Goal: Task Accomplishment & Management: Manage account settings

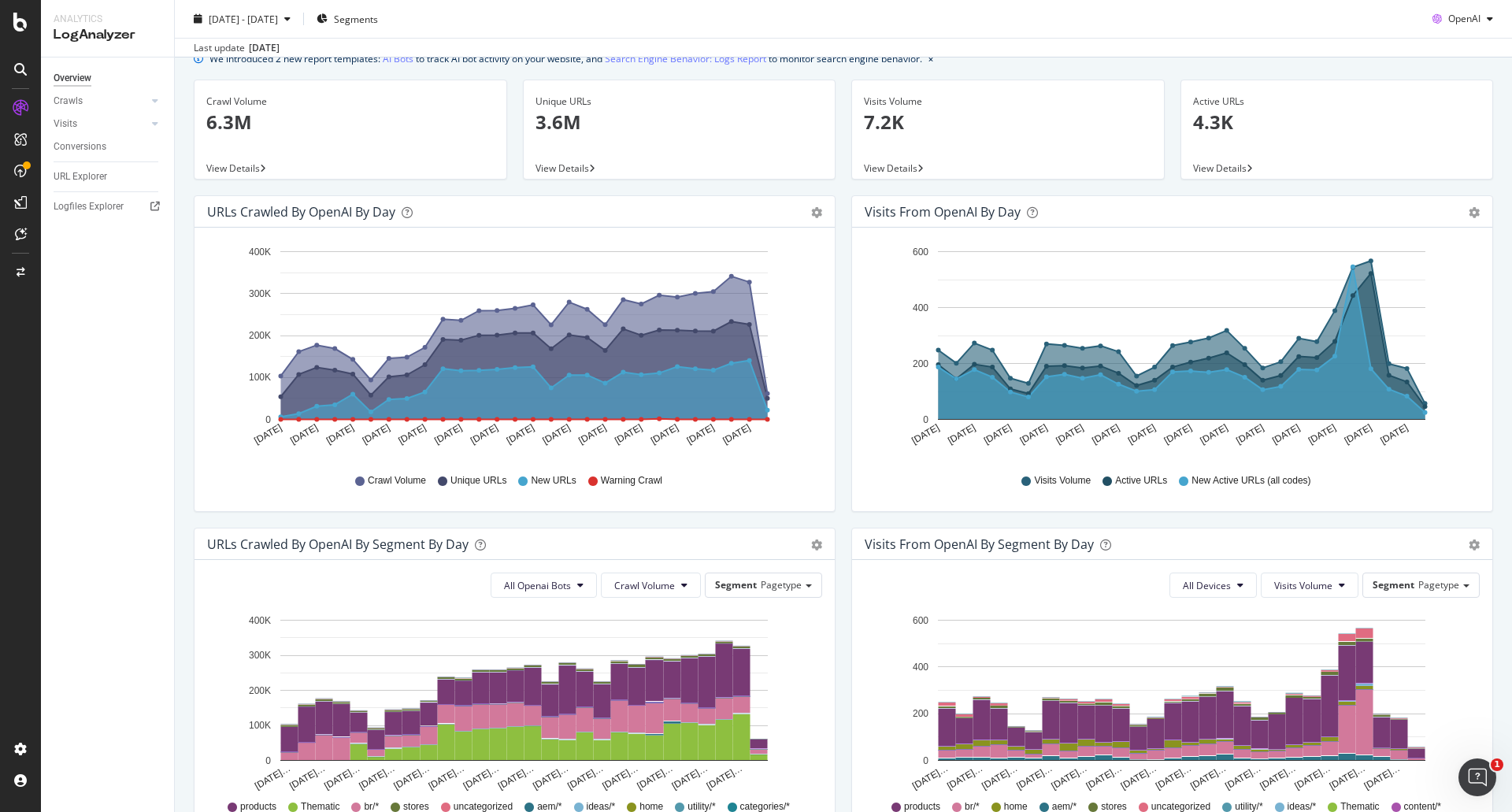
scroll to position [79, 0]
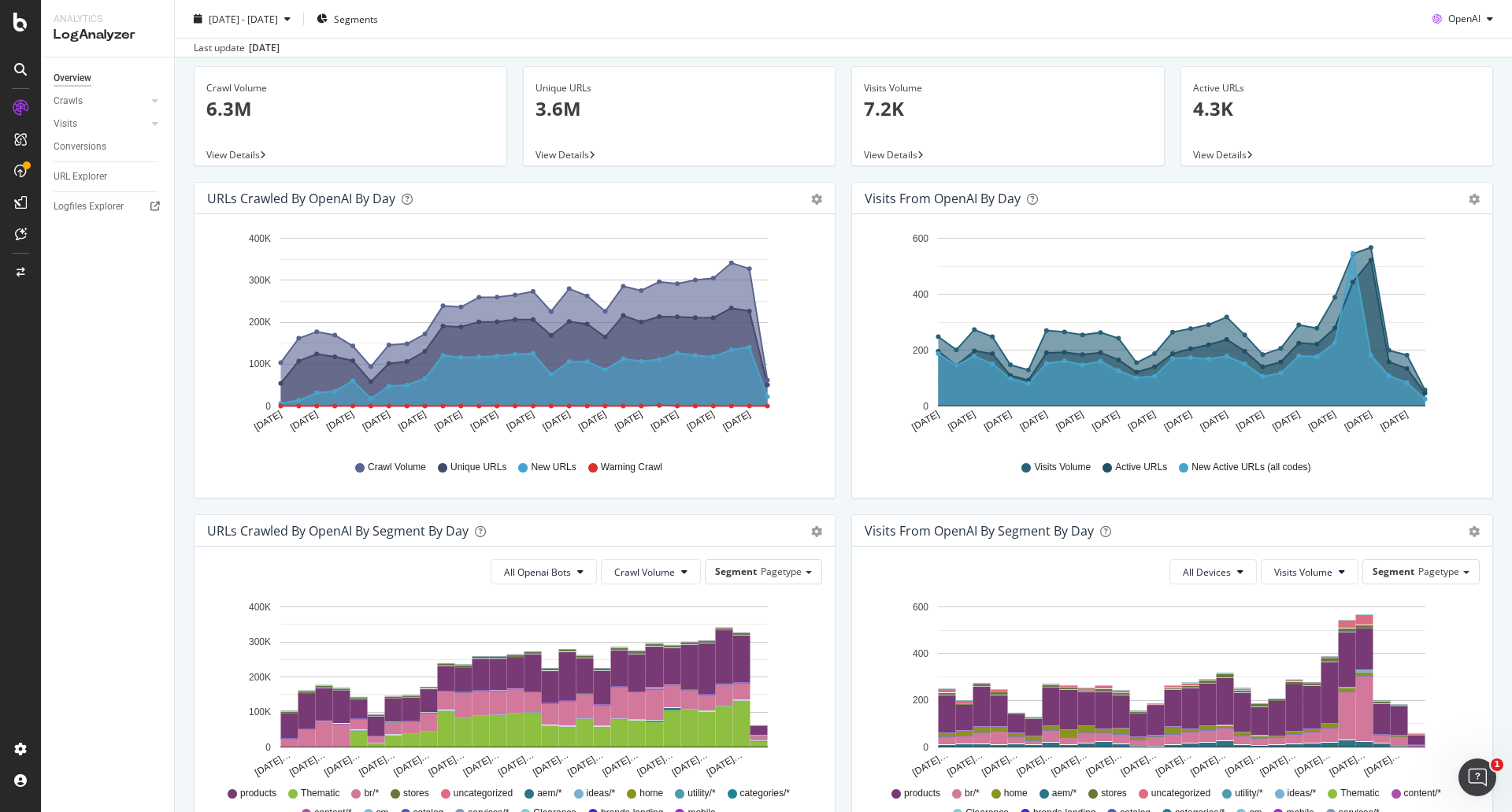
click at [1262, 33] on div "2025 Jul. 29th - Aug. 25th Segments OpenAI" at bounding box center [844, 22] width 1338 height 32
click at [74, 678] on div "Project settings" at bounding box center [82, 677] width 66 height 12
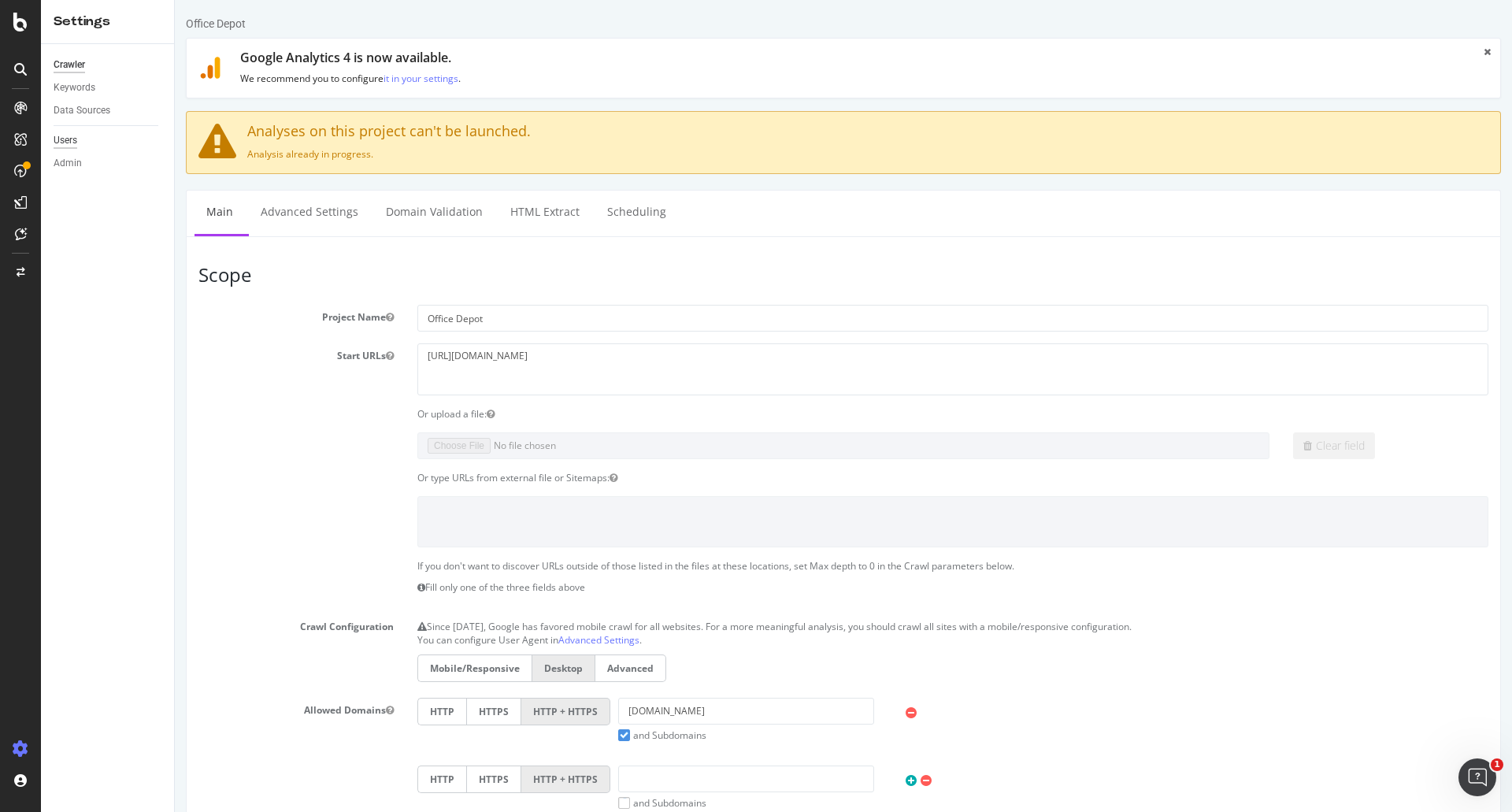
click at [74, 134] on div "Users" at bounding box center [65, 141] width 24 height 16
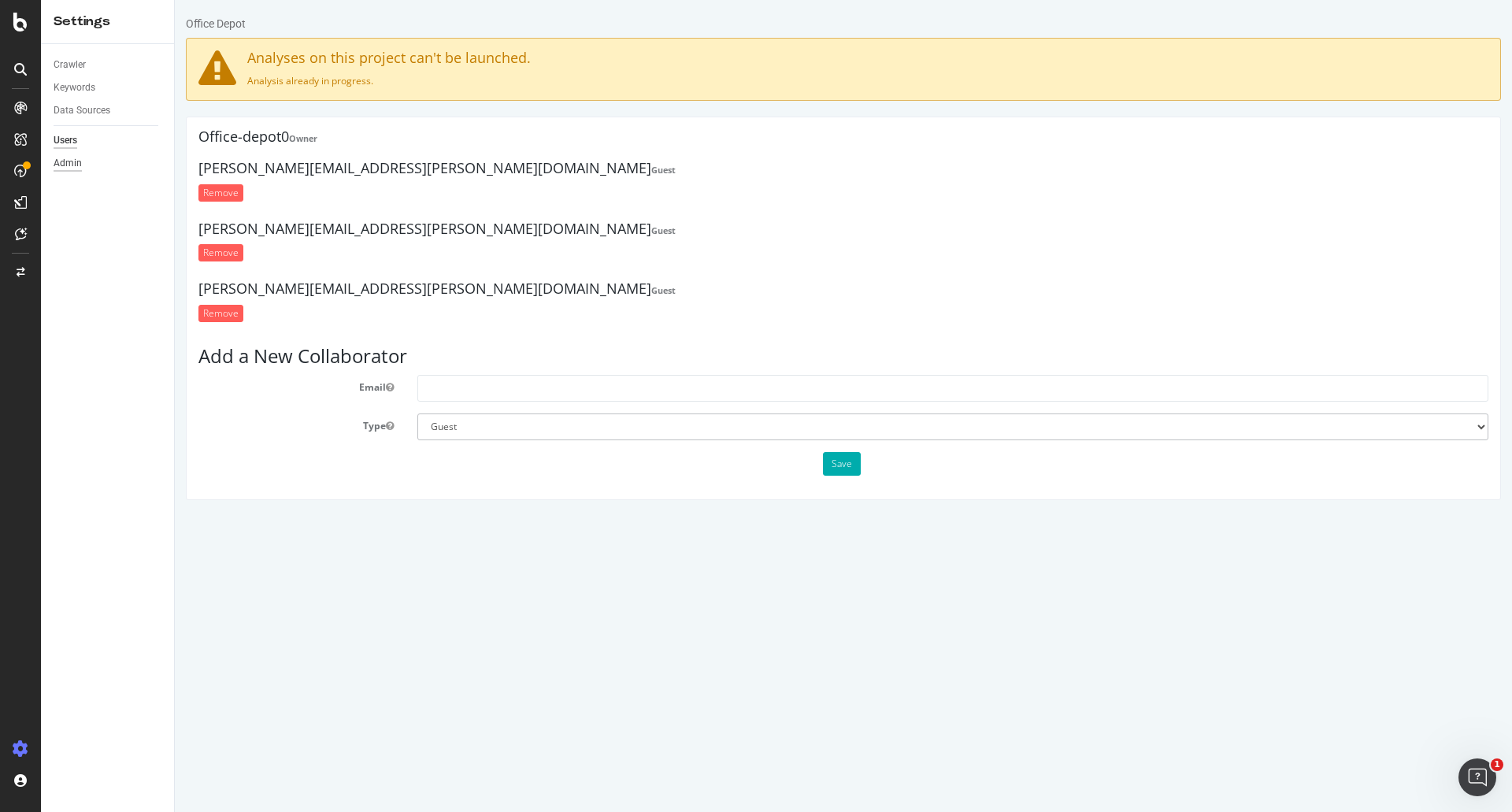
click at [74, 164] on div "Admin" at bounding box center [67, 164] width 29 height 16
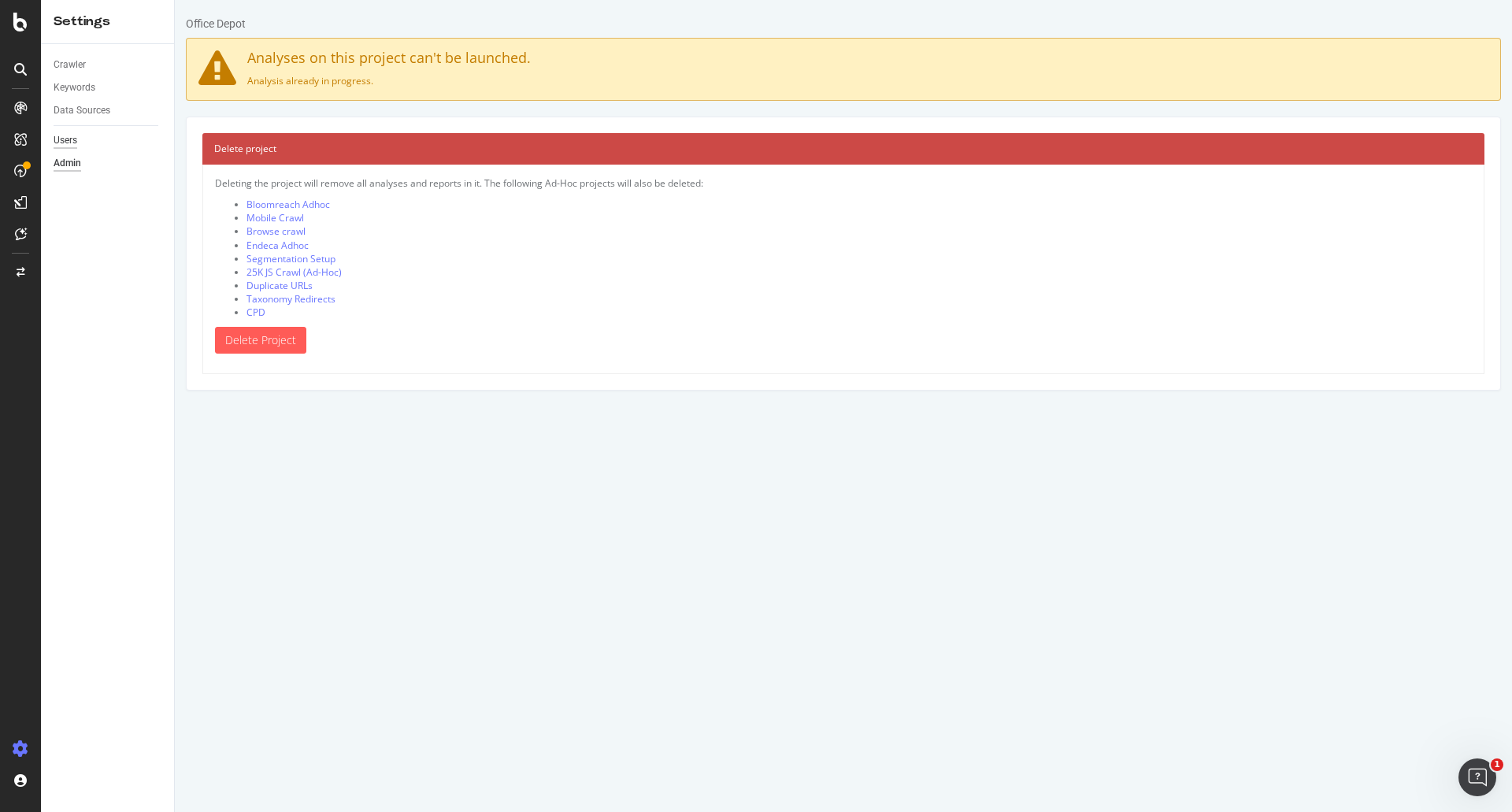
click at [72, 137] on div "Users" at bounding box center [65, 141] width 24 height 16
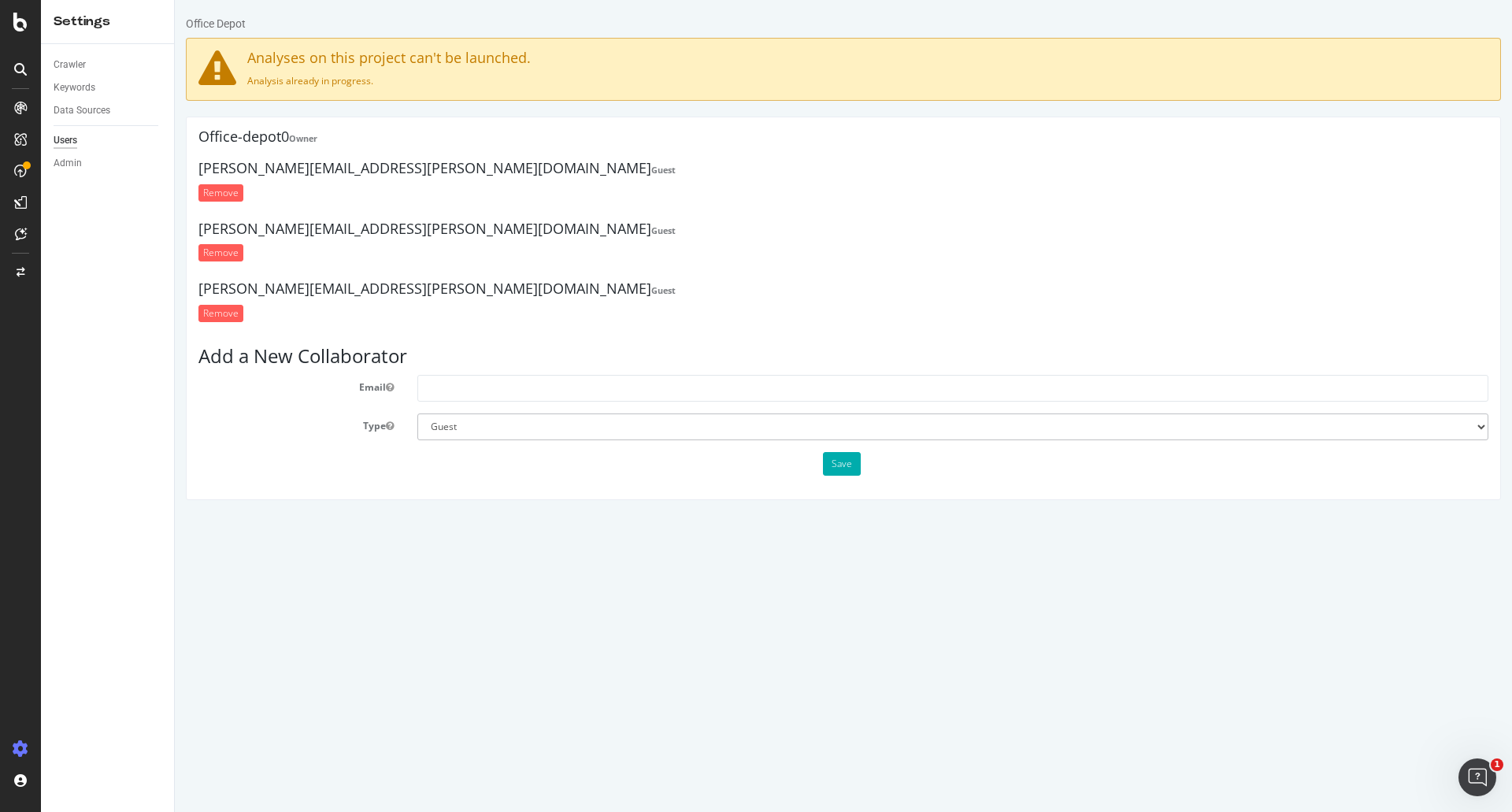
click at [12, 743] on icon at bounding box center [20, 748] width 16 height 16
click at [16, 743] on icon at bounding box center [20, 748] width 16 height 16
click at [102, 682] on div "Project settings" at bounding box center [82, 677] width 66 height 12
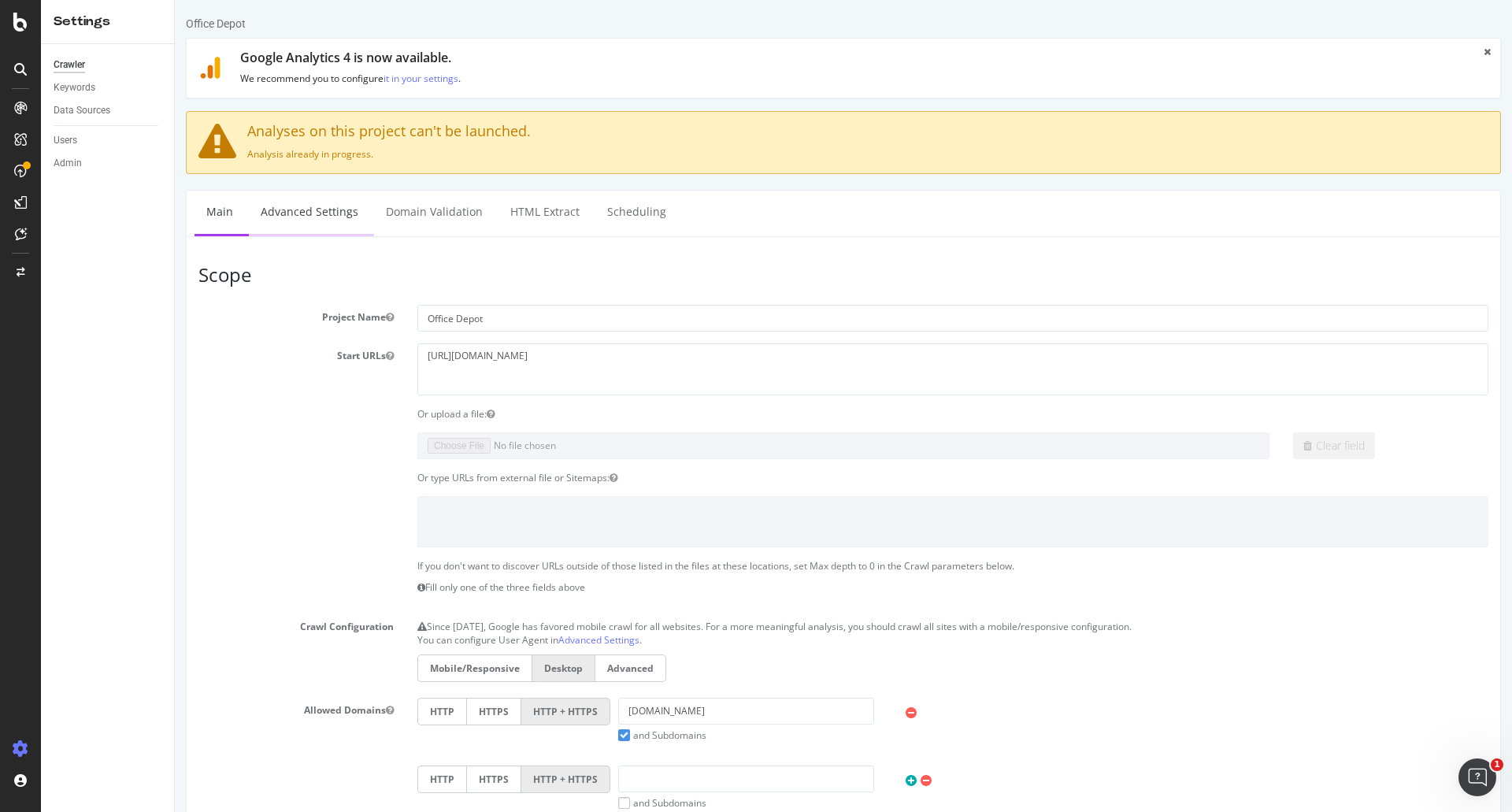
click at [299, 200] on link "Advanced Settings" at bounding box center [309, 212] width 121 height 43
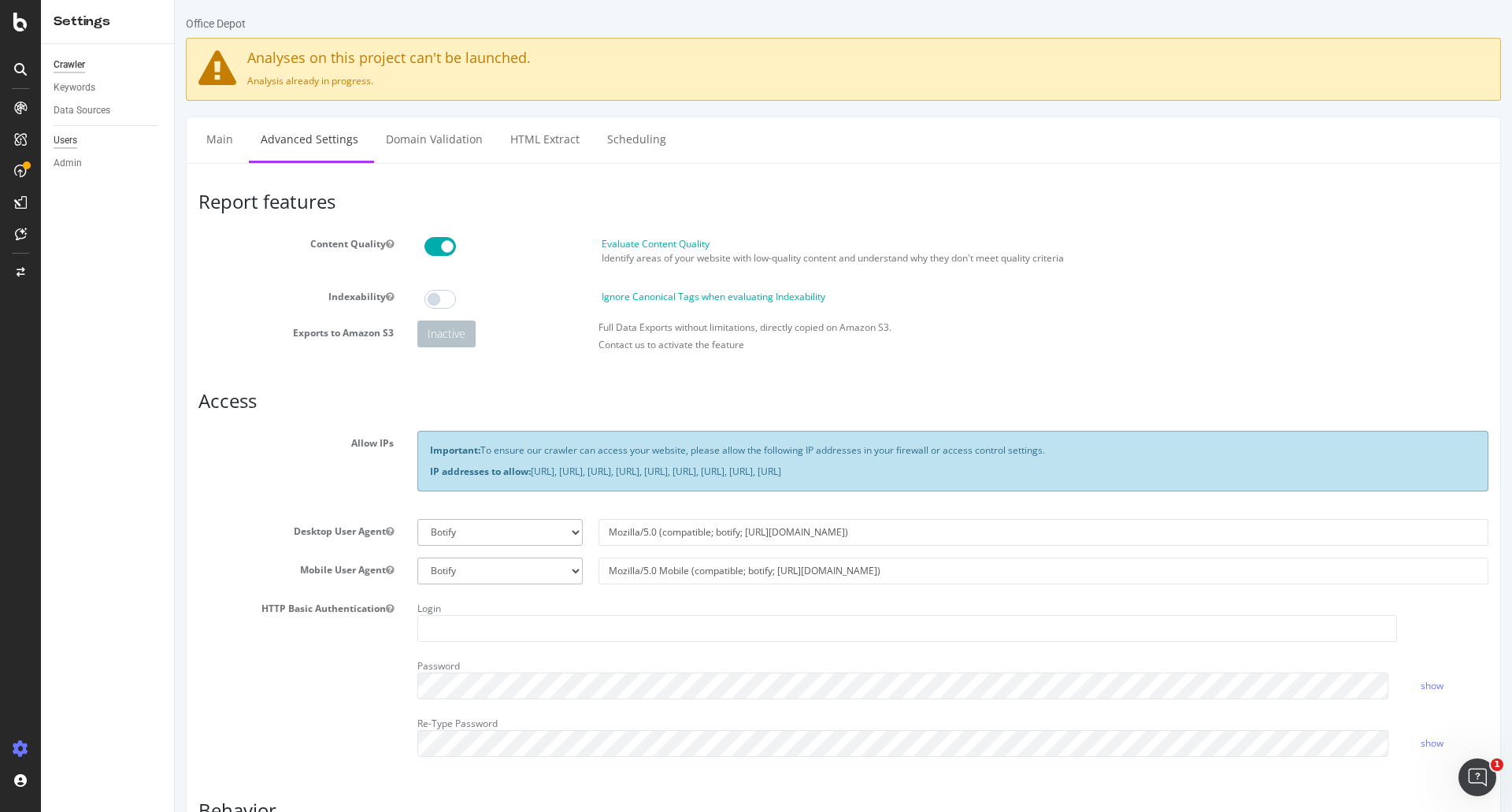
click at [67, 141] on div "Users" at bounding box center [65, 141] width 24 height 16
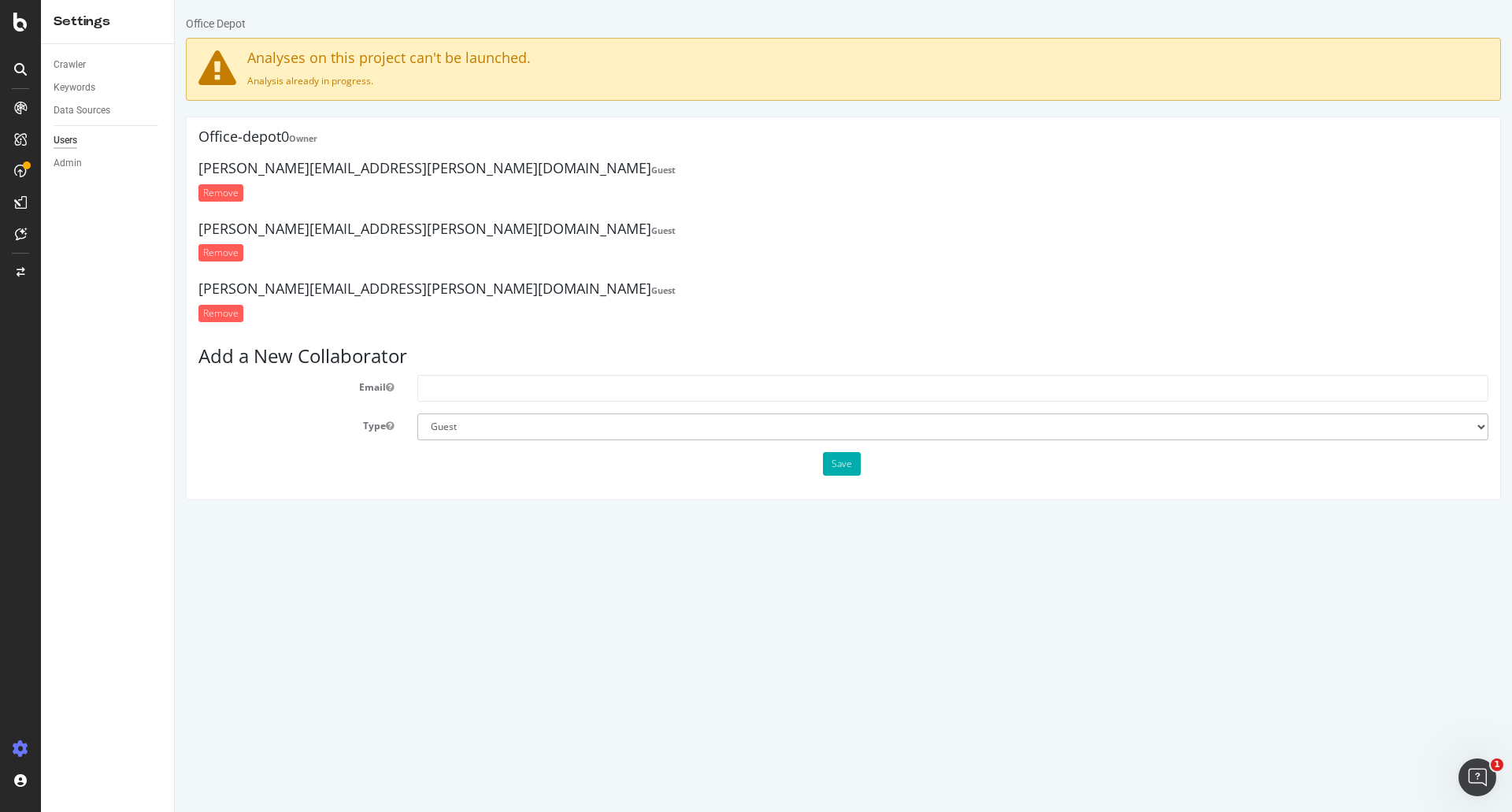
click at [439, 376] on section "Add a New Collaborator Email Type Administrator Guest Save" at bounding box center [844, 410] width 1290 height 129
click at [443, 380] on input "text" at bounding box center [952, 388] width 1071 height 27
click at [436, 429] on select "Administrator Guest" at bounding box center [952, 426] width 1071 height 27
click at [538, 325] on div "Carl.Brisco@theodpcorp.com Guest Remove" at bounding box center [844, 306] width 1290 height 49
drag, startPoint x: 63, startPoint y: 141, endPoint x: 64, endPoint y: 116, distance: 25.0
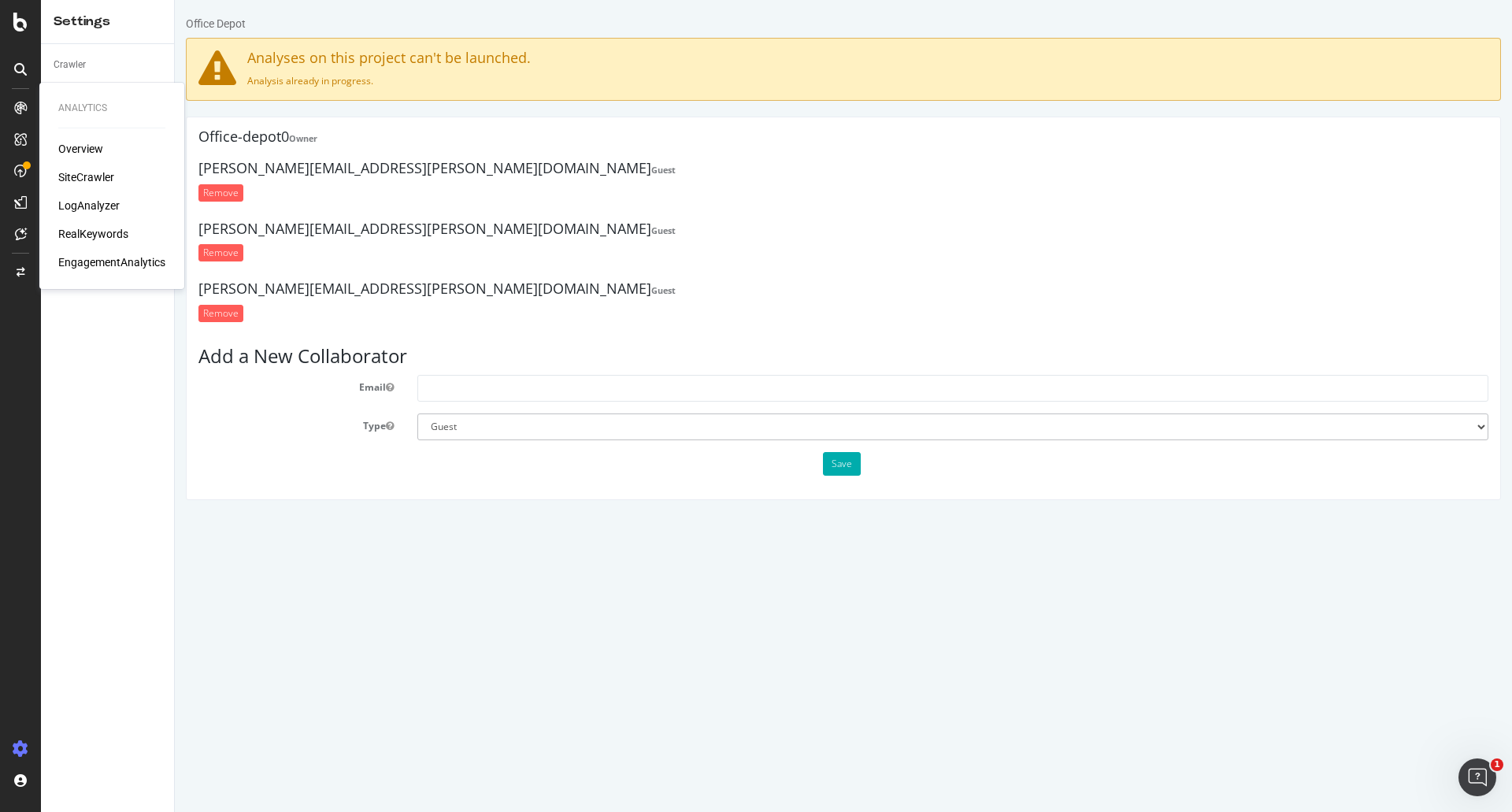
click at [64, 141] on div "Overview" at bounding box center [80, 148] width 45 height 16
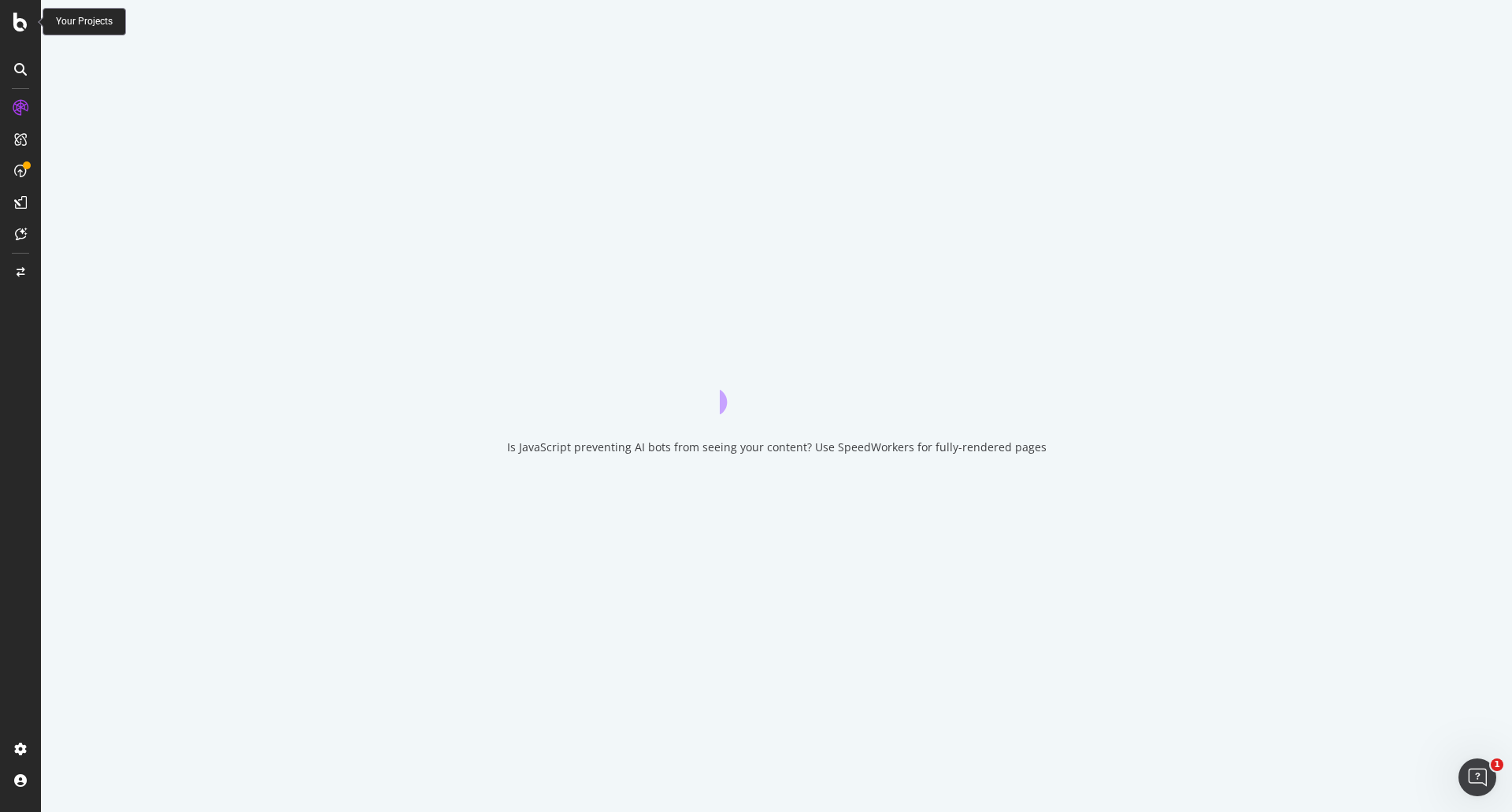
click at [29, 24] on div at bounding box center [20, 21] width 38 height 19
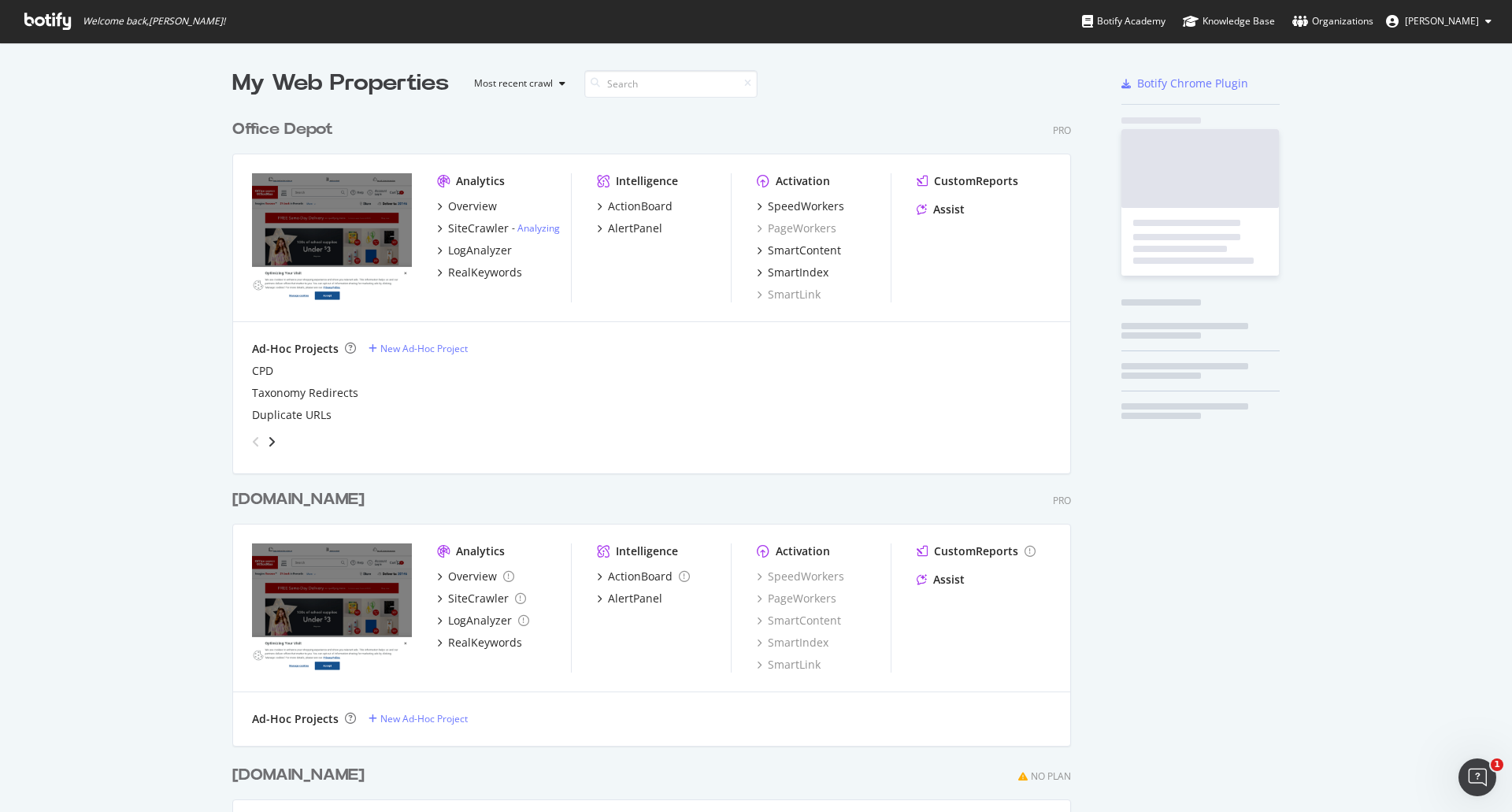
scroll to position [800, 1489]
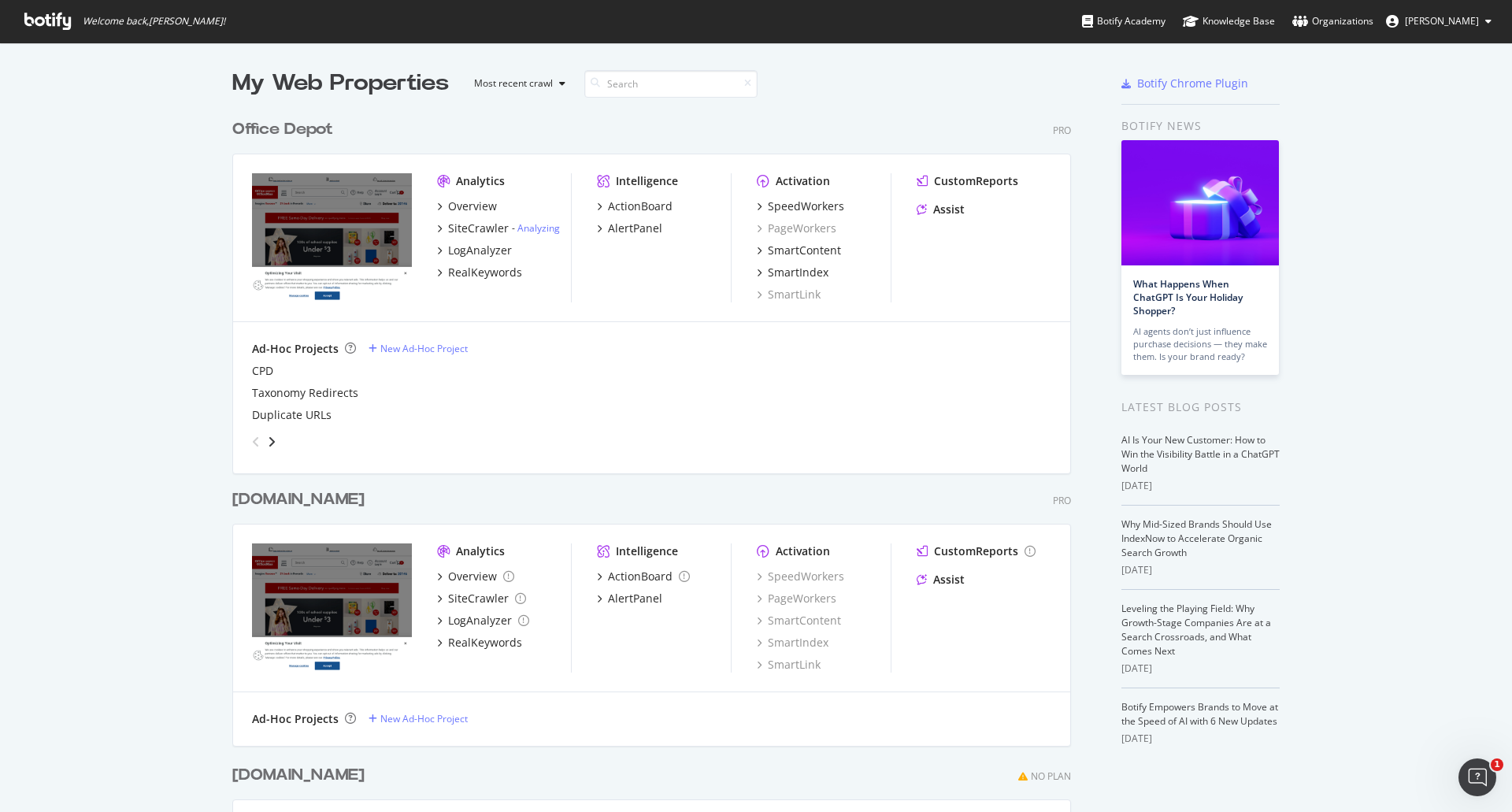
click at [1471, 29] on button "Nick Ford" at bounding box center [1439, 21] width 131 height 25
click at [1374, 28] on div "Organizations" at bounding box center [1333, 20] width 81 height 16
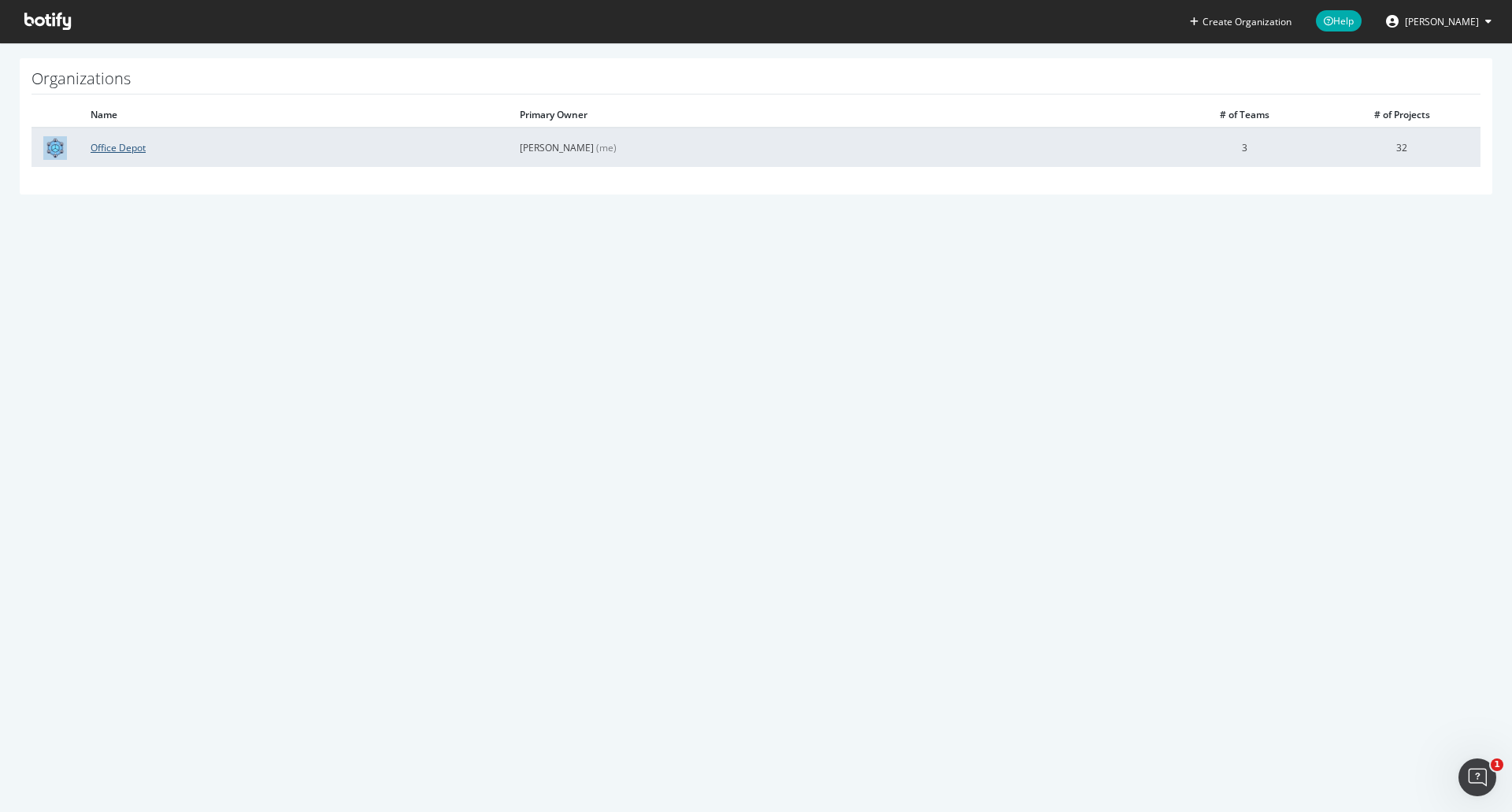
click at [128, 147] on link "Office Depot" at bounding box center [118, 147] width 55 height 13
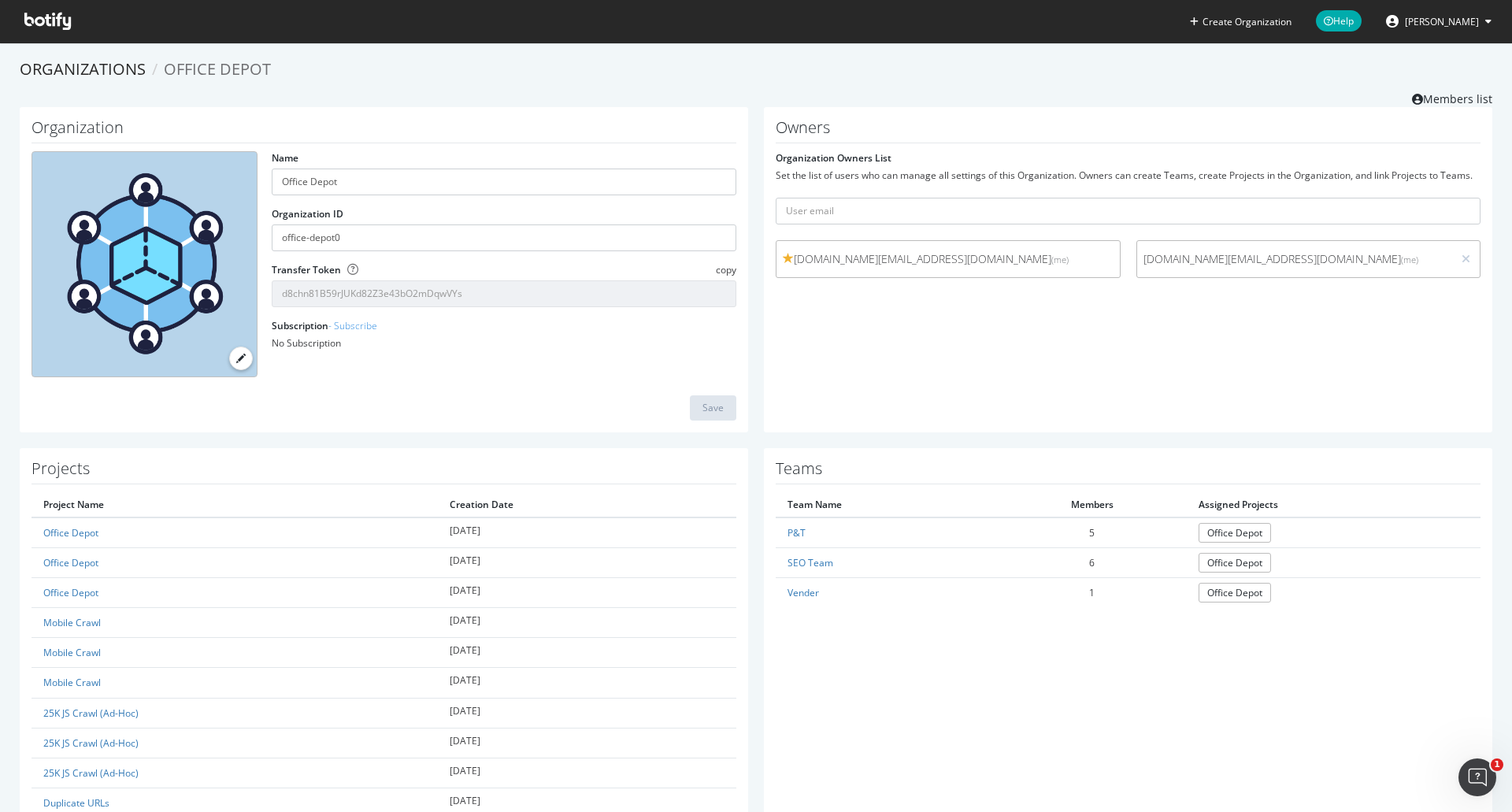
click at [1054, 93] on div "Organizations Office Depot Members list" at bounding box center [756, 83] width 1473 height 49
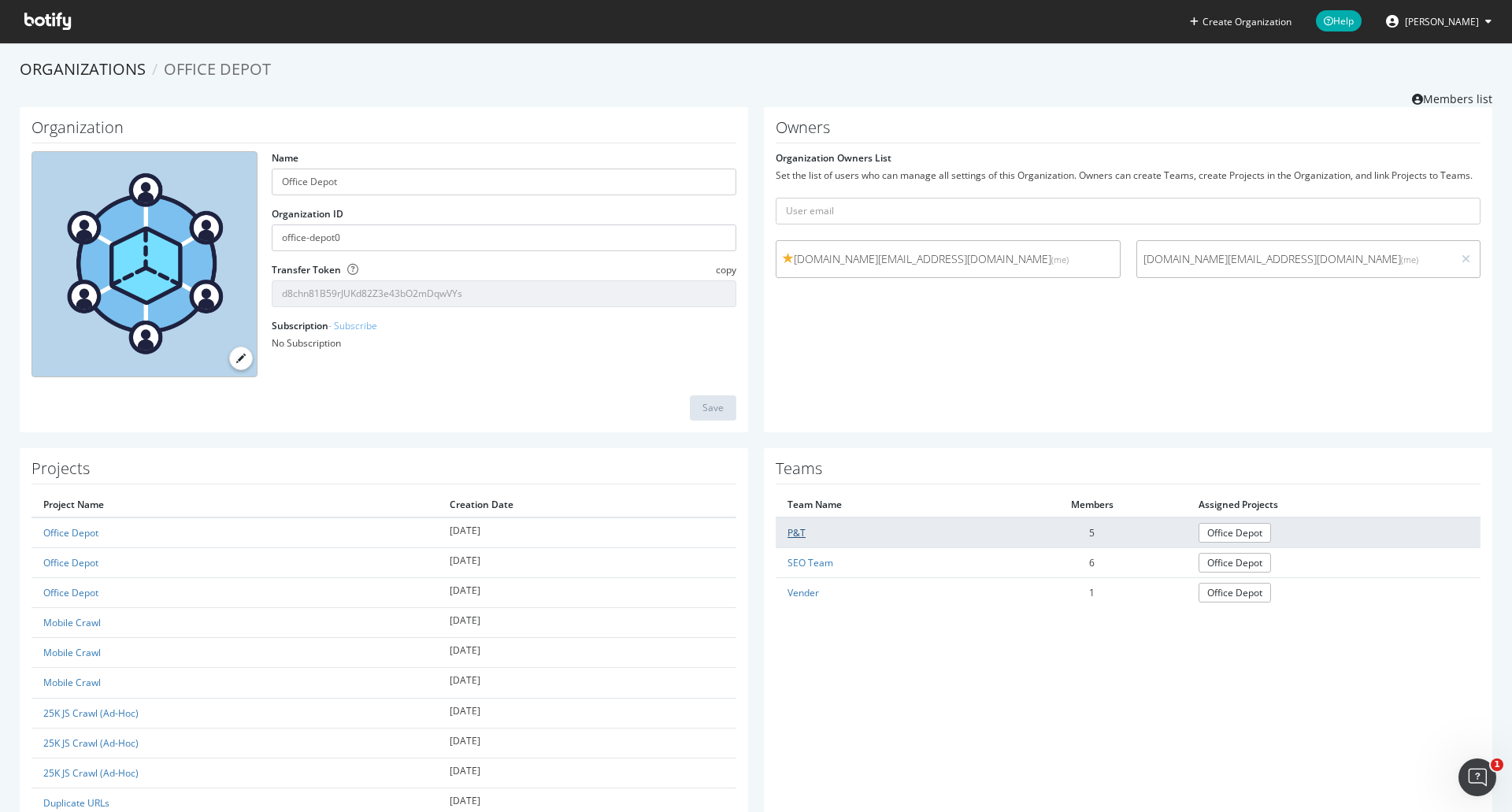
click at [788, 535] on link "P&T" at bounding box center [797, 532] width 18 height 13
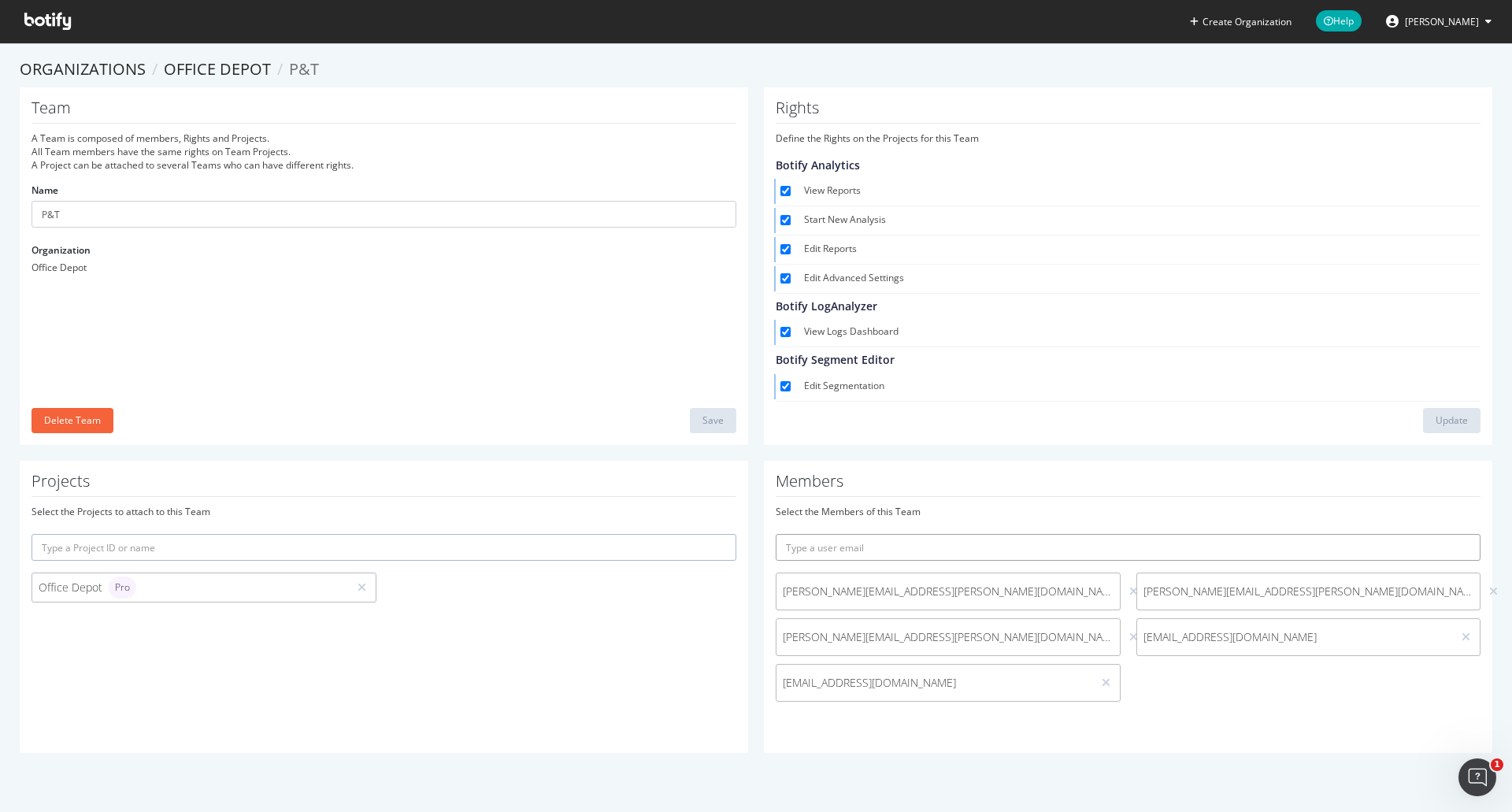
click at [814, 550] on input "text" at bounding box center [1128, 547] width 705 height 27
click at [977, 555] on input "mick" at bounding box center [1128, 547] width 705 height 27
paste input "Mick.Feller@theodpcorp.com"
type input "Mick.Feller@theodpcorp.com"
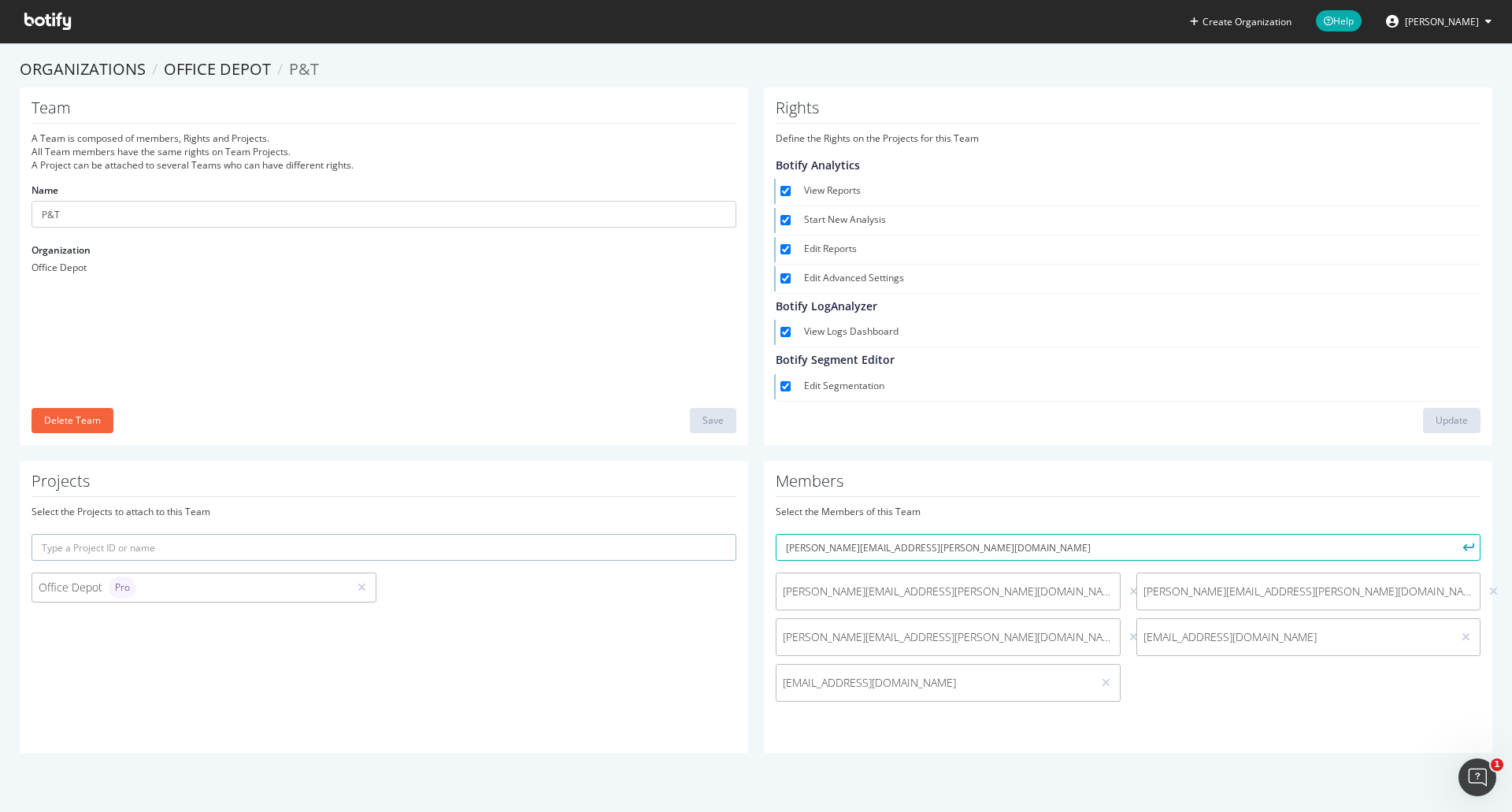
click at [1455, 552] on button "submit" at bounding box center [1467, 547] width 27 height 27
click at [1462, 631] on icon at bounding box center [1466, 636] width 9 height 11
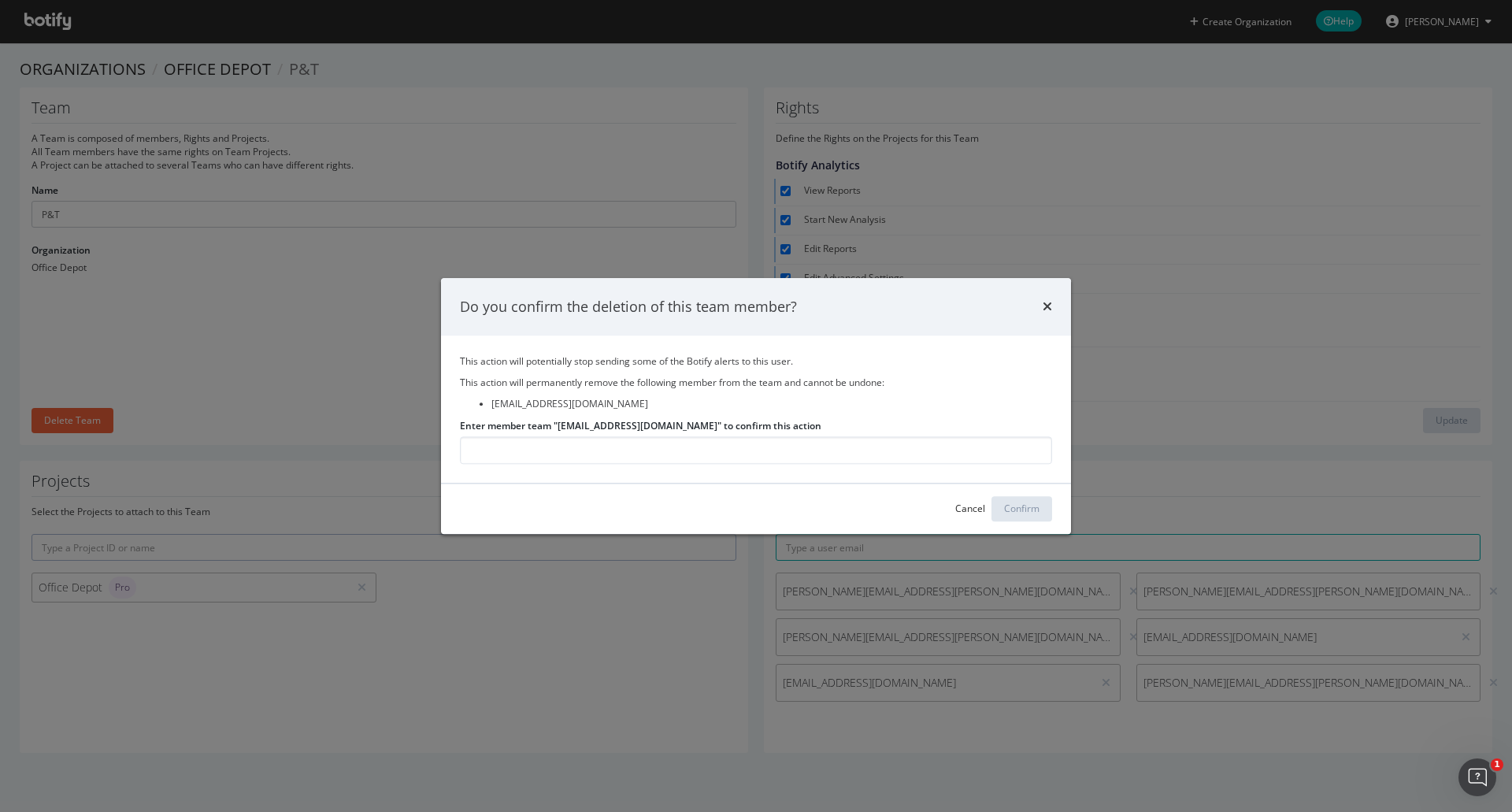
click at [689, 428] on label "Enter member team "sachin.jetti@theodpcorp.com" to confirm this action" at bounding box center [641, 425] width 362 height 13
click at [689, 436] on input "Enter member team "sachin.jetti@theodpcorp.com" to confirm this action" at bounding box center [756, 450] width 592 height 28
drag, startPoint x: 691, startPoint y: 427, endPoint x: 558, endPoint y: 426, distance: 133.0
click at [558, 426] on label "Enter member team "sachin.jetti@theodpcorp.com" to confirm this action" at bounding box center [641, 425] width 362 height 13
copy label "sachin.jetti@theodpcorp.com"
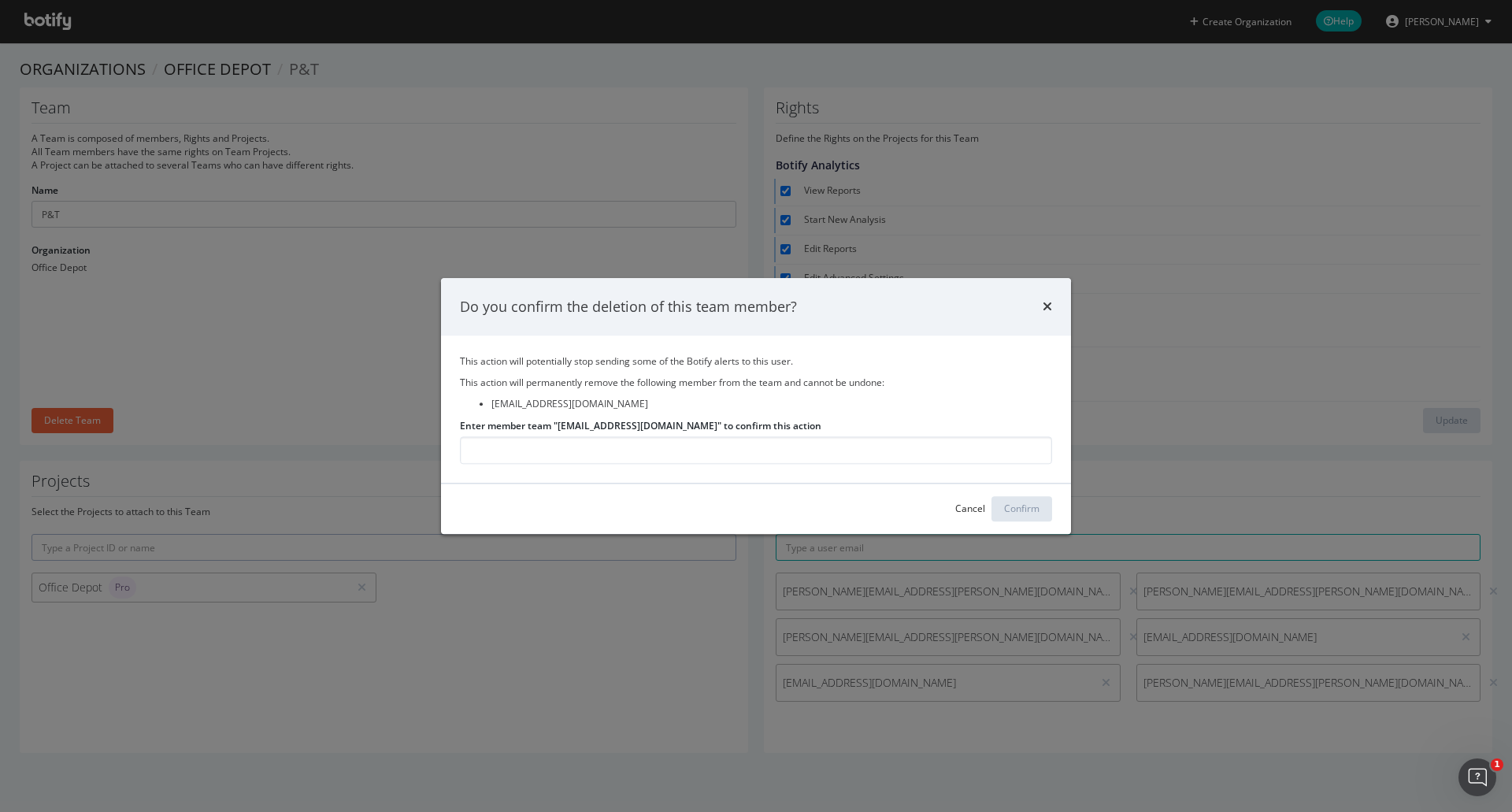
click at [588, 464] on div "This action will potentially stop sending some of the Botify alerts to this use…" at bounding box center [756, 410] width 630 height 147
click at [596, 451] on input "Enter member team "sachin.jetti@theodpcorp.com" to confirm this action" at bounding box center [756, 450] width 592 height 28
click at [947, 454] on input "v" at bounding box center [756, 450] width 592 height 28
click at [947, 452] on input "v" at bounding box center [756, 450] width 592 height 28
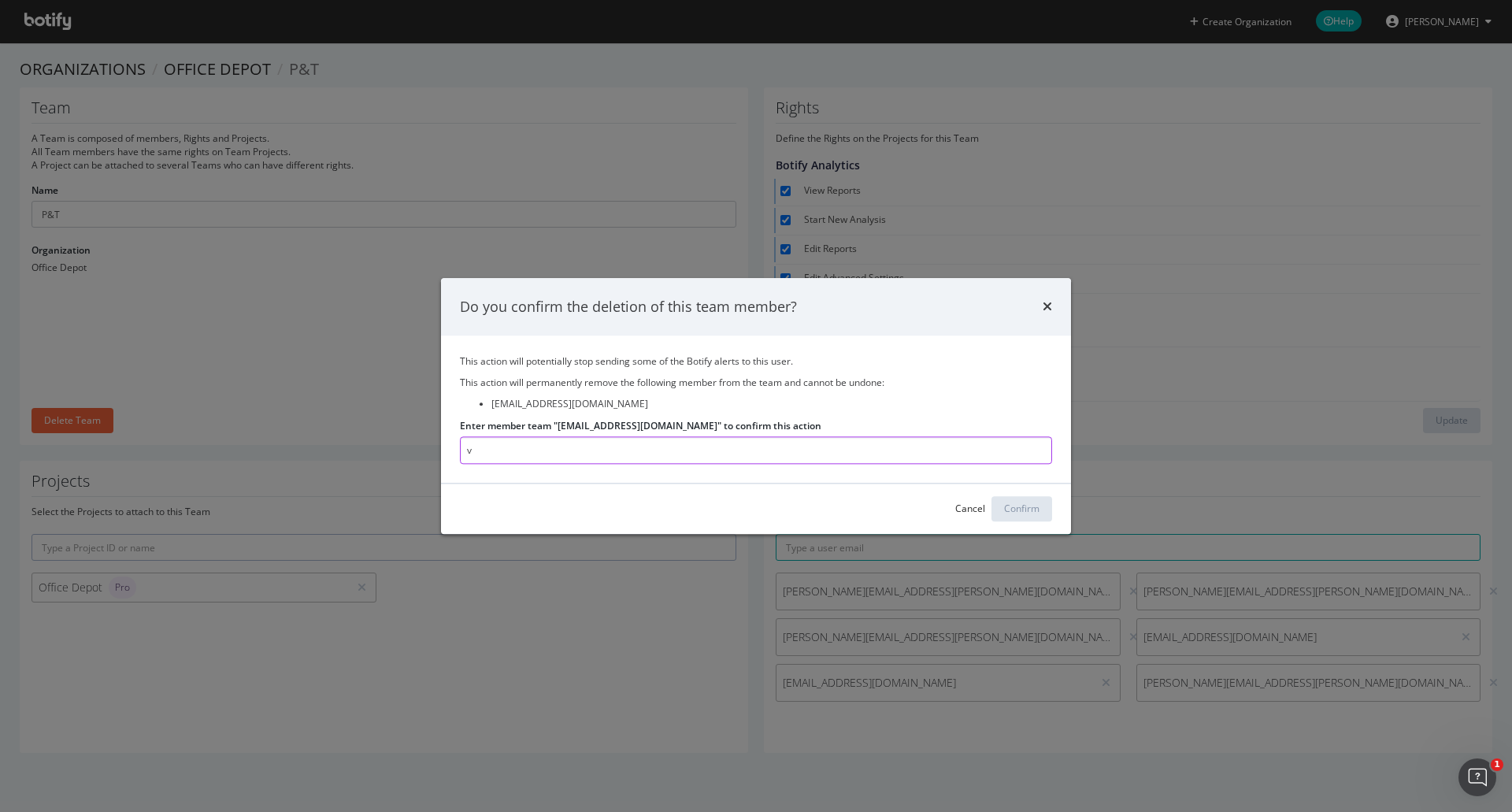
paste input "sachin.jetti@theodpcorp.com"
type input "sachin.jetti@theodpcorp.com"
click at [1016, 513] on div "Confirm" at bounding box center [1021, 509] width 35 height 13
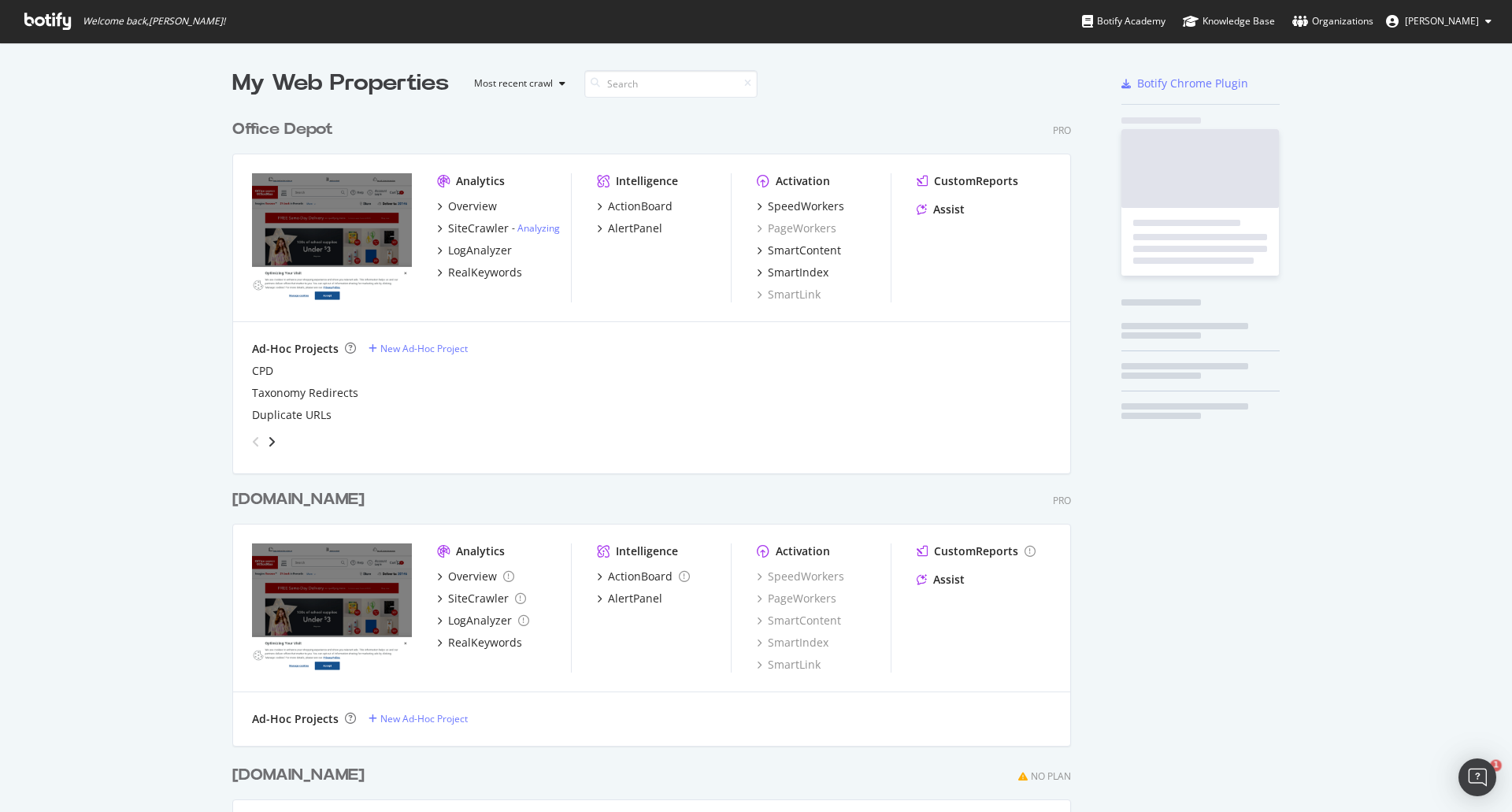
scroll to position [909, 839]
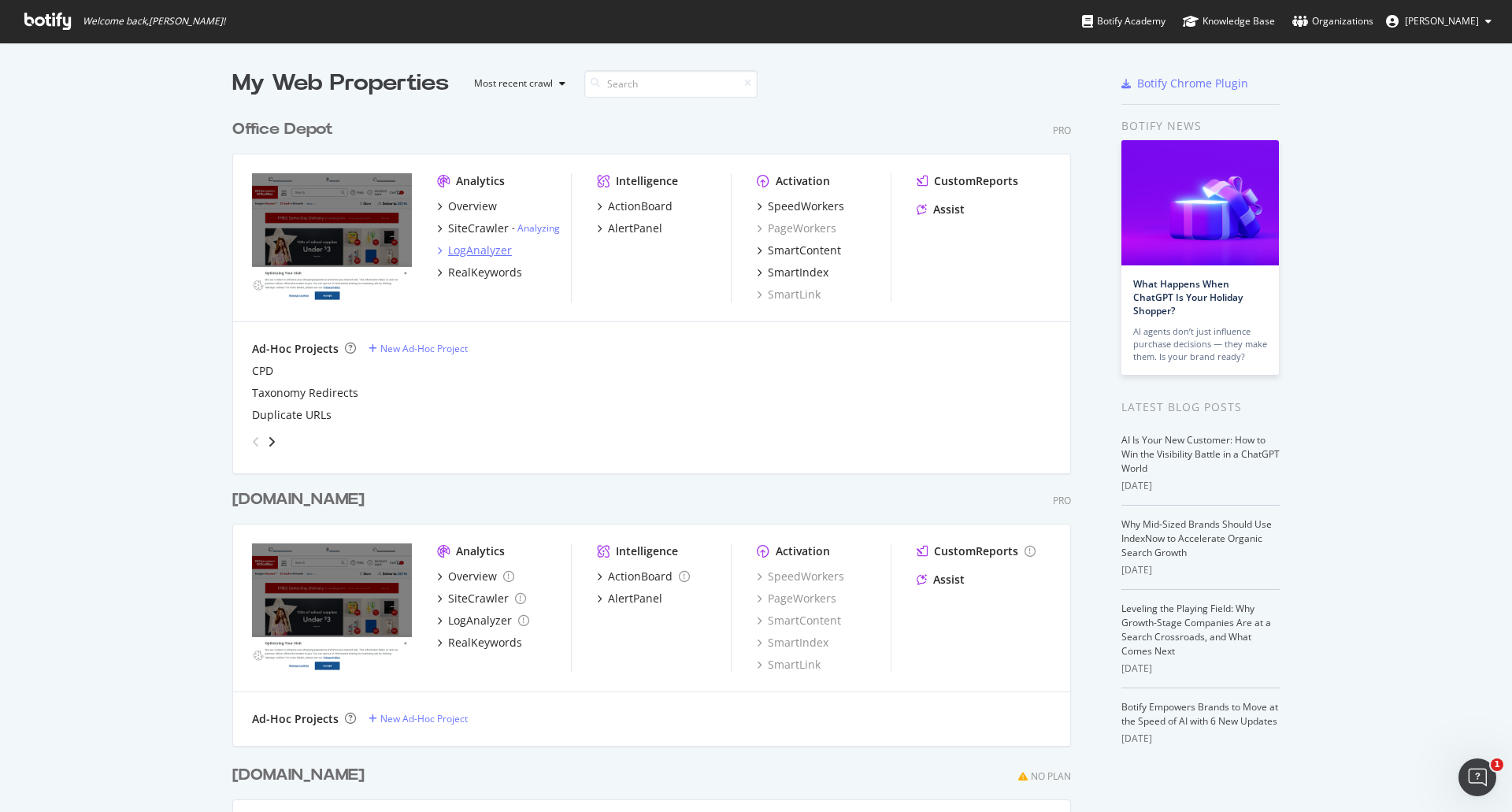
click at [459, 252] on div "LogAnalyzer" at bounding box center [480, 250] width 64 height 16
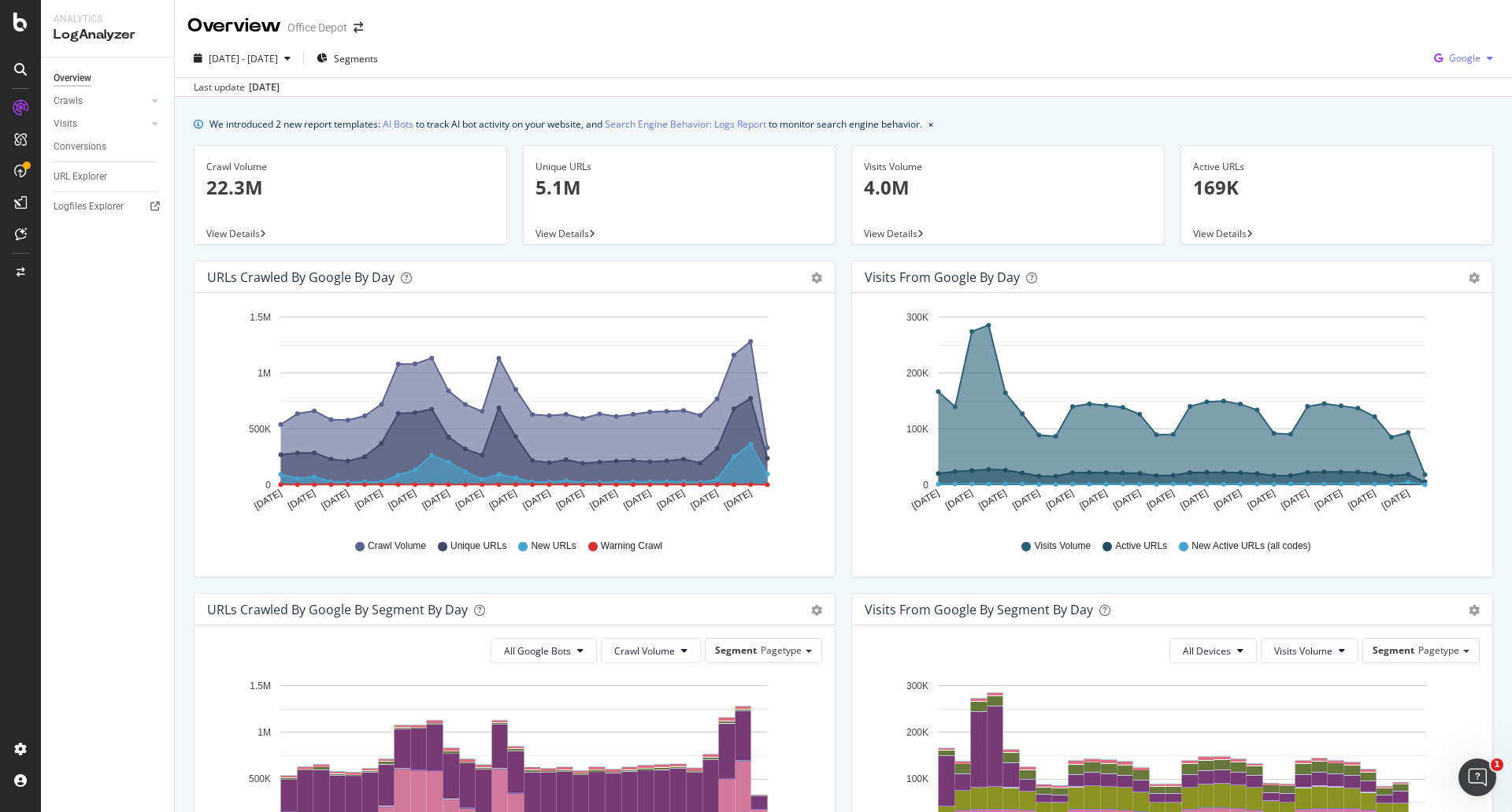
click at [1481, 55] on div "button" at bounding box center [1490, 58] width 19 height 10
click at [1465, 150] on span "OpenAI" at bounding box center [1464, 147] width 58 height 14
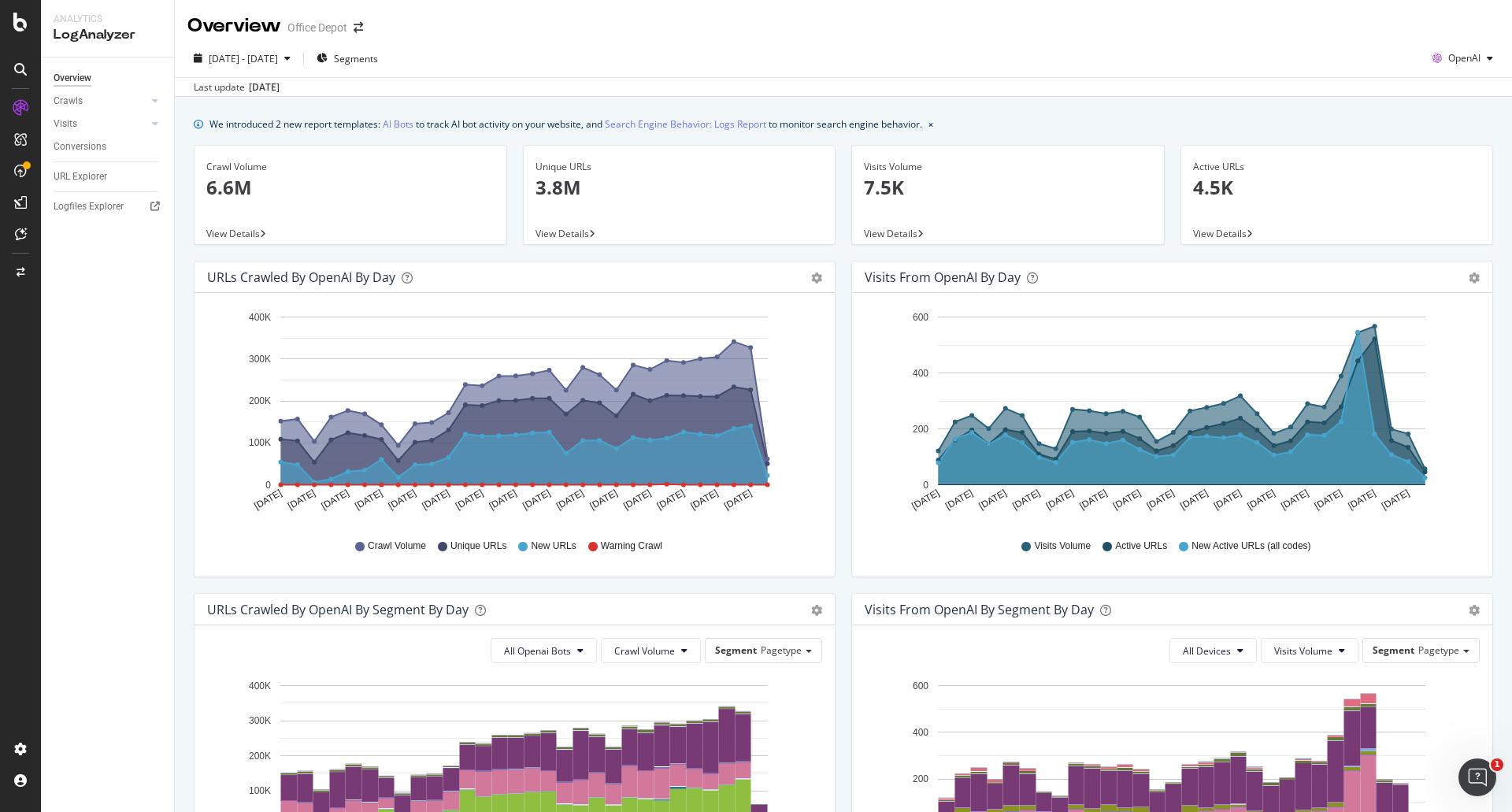
click at [515, 76] on div "2025 Jul. 27th - Aug. 25th Segments OpenAI" at bounding box center [844, 61] width 1338 height 32
click at [818, 32] on div "Overview Office Depot" at bounding box center [844, 20] width 1338 height 39
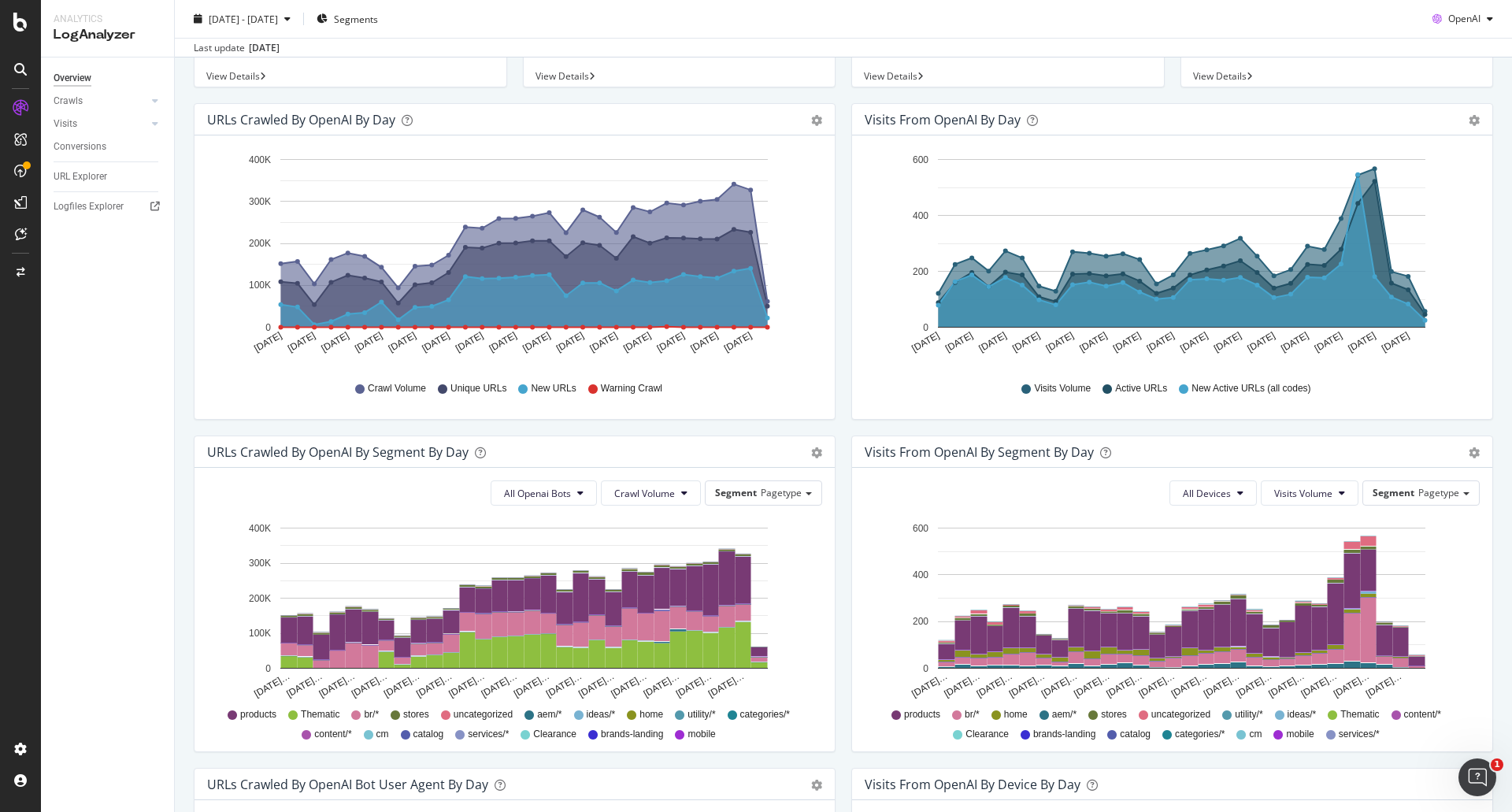
scroll to position [393, 0]
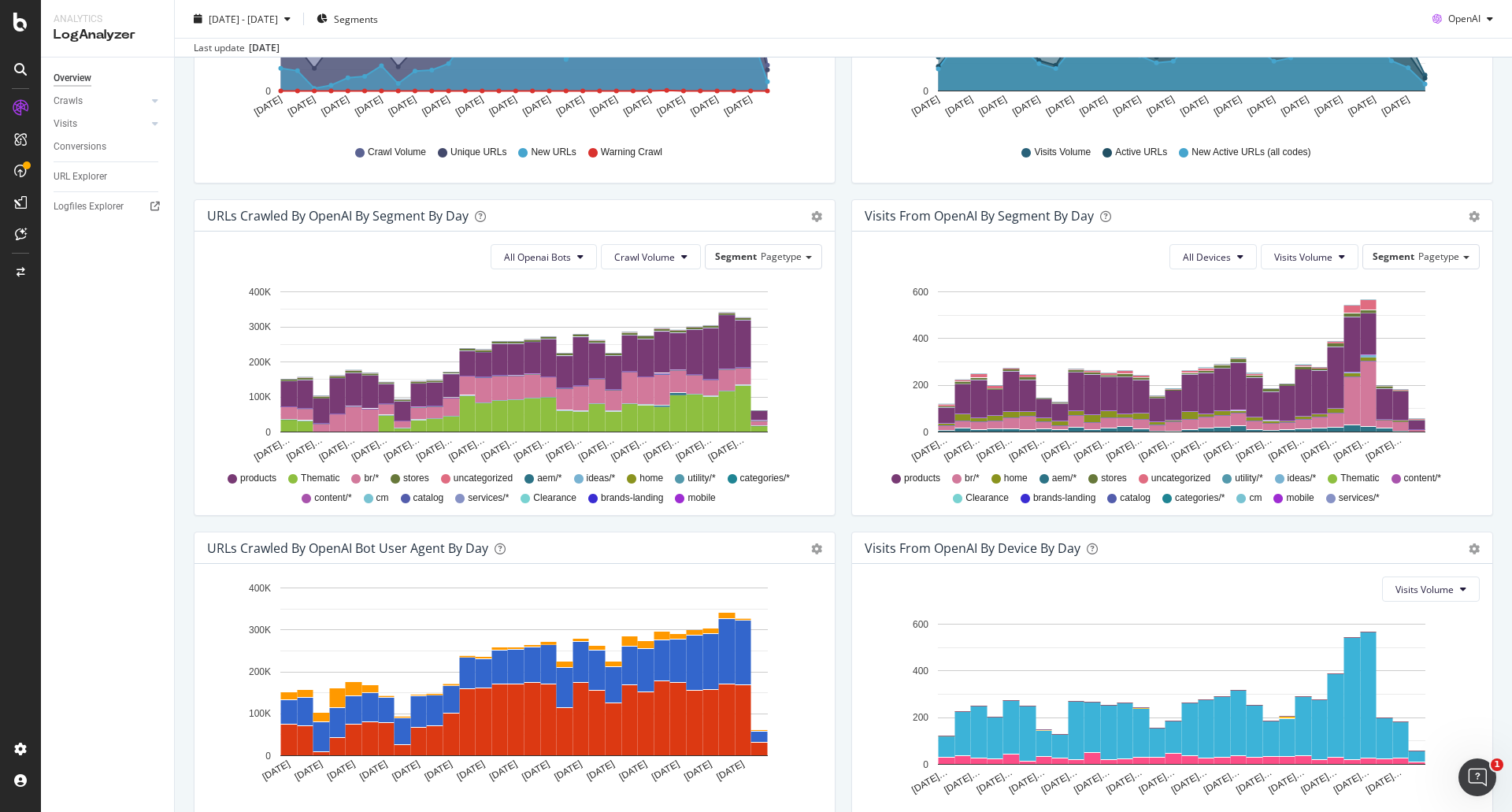
click at [835, 307] on div "URLs Crawled by OpenAI By Segment By Day Timeline (by Value) Table All Openai B…" at bounding box center [515, 366] width 658 height 332
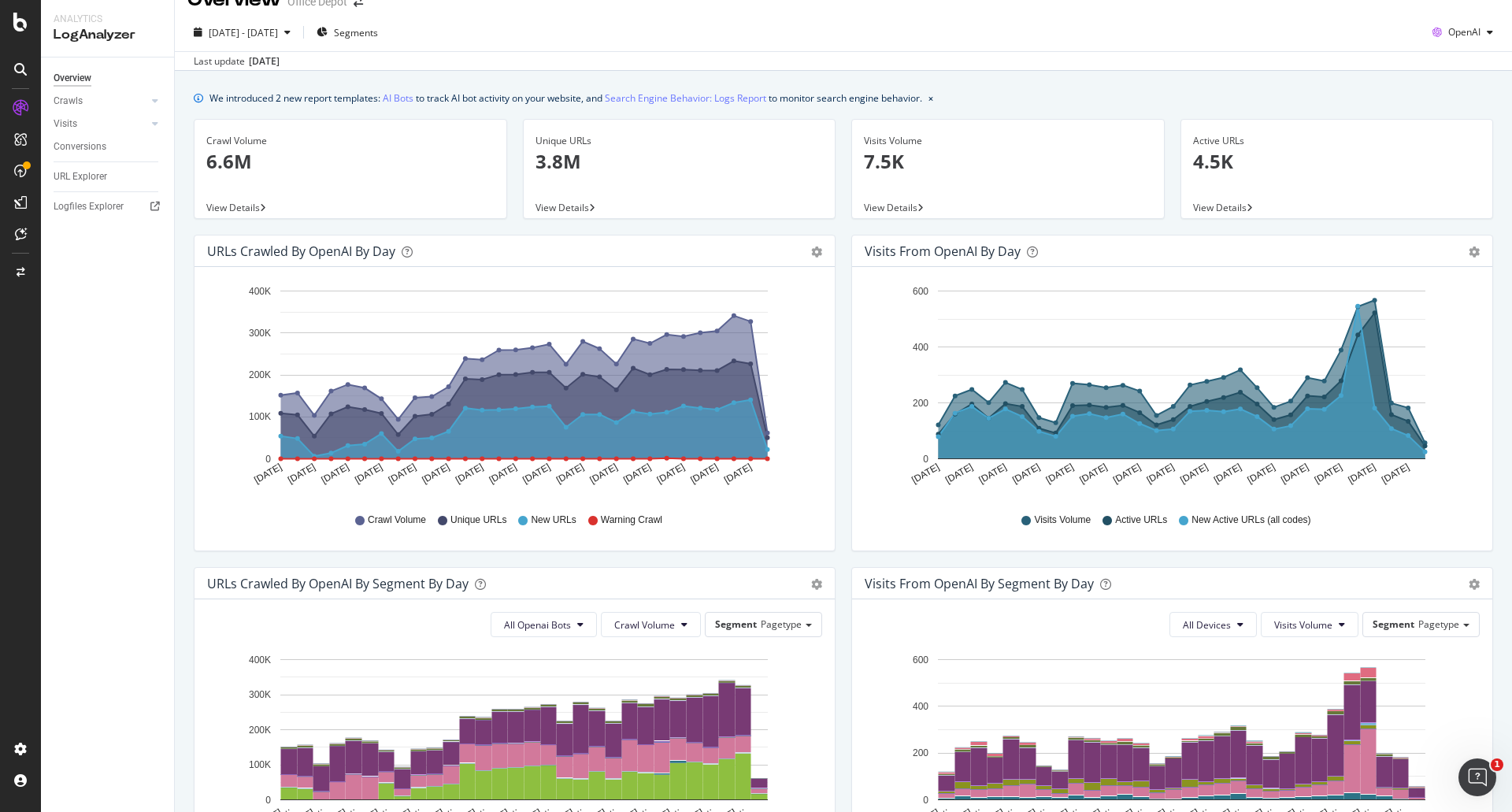
scroll to position [0, 0]
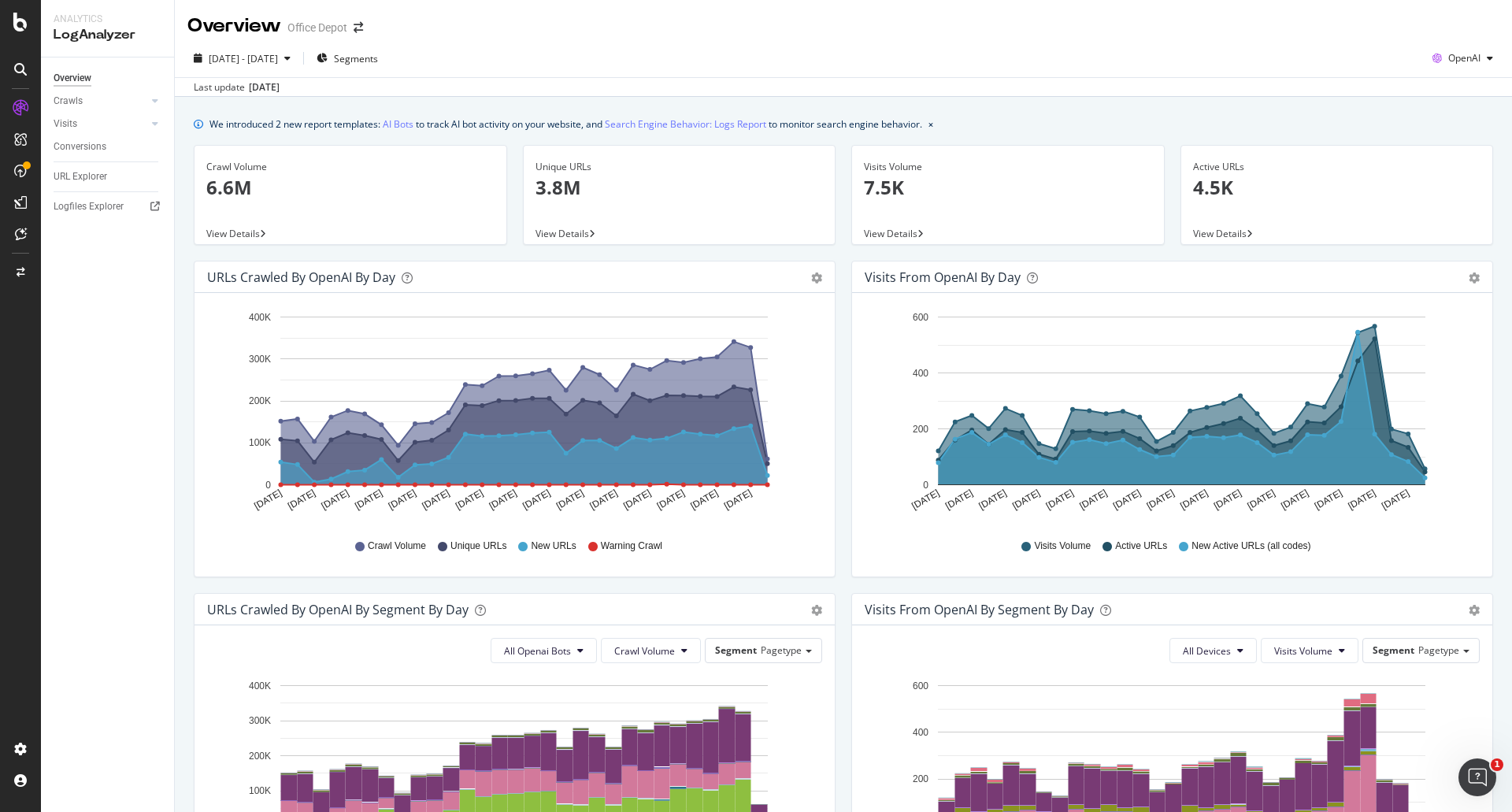
click at [855, 68] on div "2025 Jul. 27th - Aug. 25th Segments OpenAI" at bounding box center [844, 61] width 1338 height 32
click at [857, 98] on div "We introduced 2 new report templates: AI Bots to track AI bot activity on your …" at bounding box center [844, 704] width 1338 height 1215
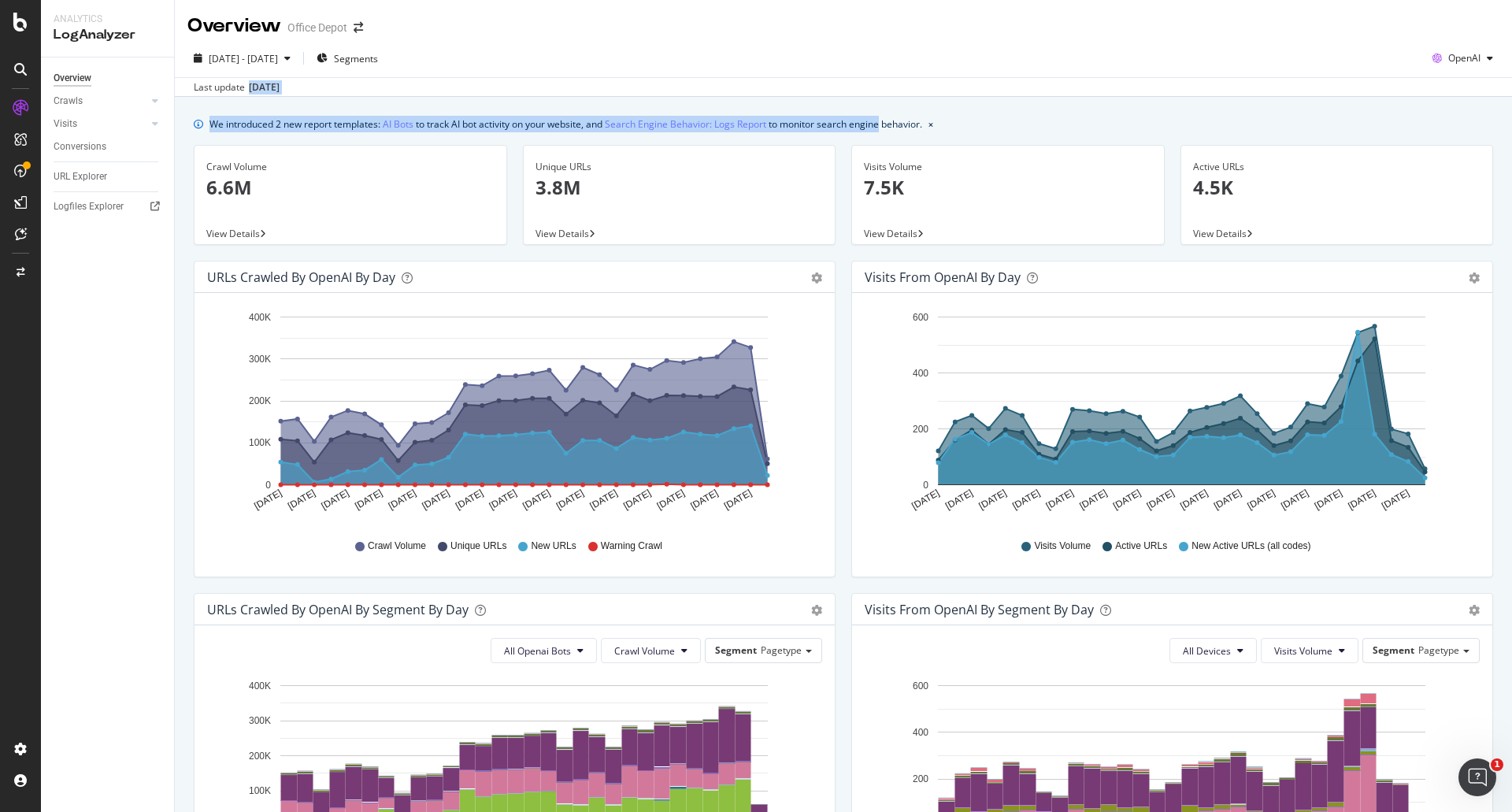
drag, startPoint x: 857, startPoint y: 99, endPoint x: 856, endPoint y: 91, distance: 8.1
click at [856, 91] on div "Overview Office Depot 2025 Jul. 27th - Aug. 25th Segments OpenAI Last update Au…" at bounding box center [844, 406] width 1338 height 812
click at [858, 89] on div "Last update Aug. 26, 2025" at bounding box center [844, 86] width 1338 height 19
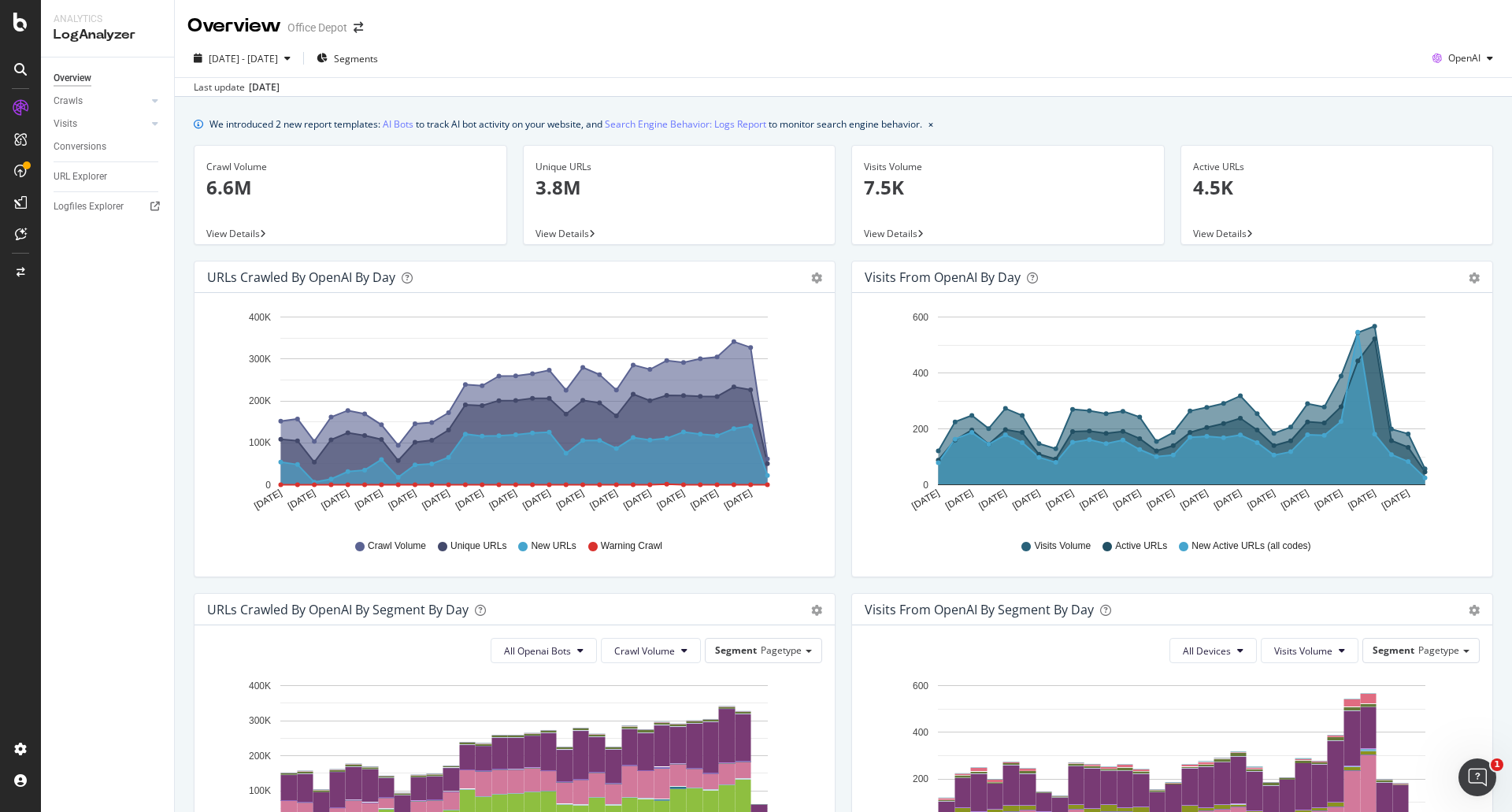
click at [837, 137] on div "We introduced 2 new report templates: AI Bots to track AI bot activity on your …" at bounding box center [844, 704] width 1338 height 1215
click at [821, 64] on div "2025 Jul. 27th - Aug. 25th Segments OpenAI" at bounding box center [844, 61] width 1338 height 32
click at [70, 177] on div "ActionBoard" at bounding box center [88, 180] width 61 height 16
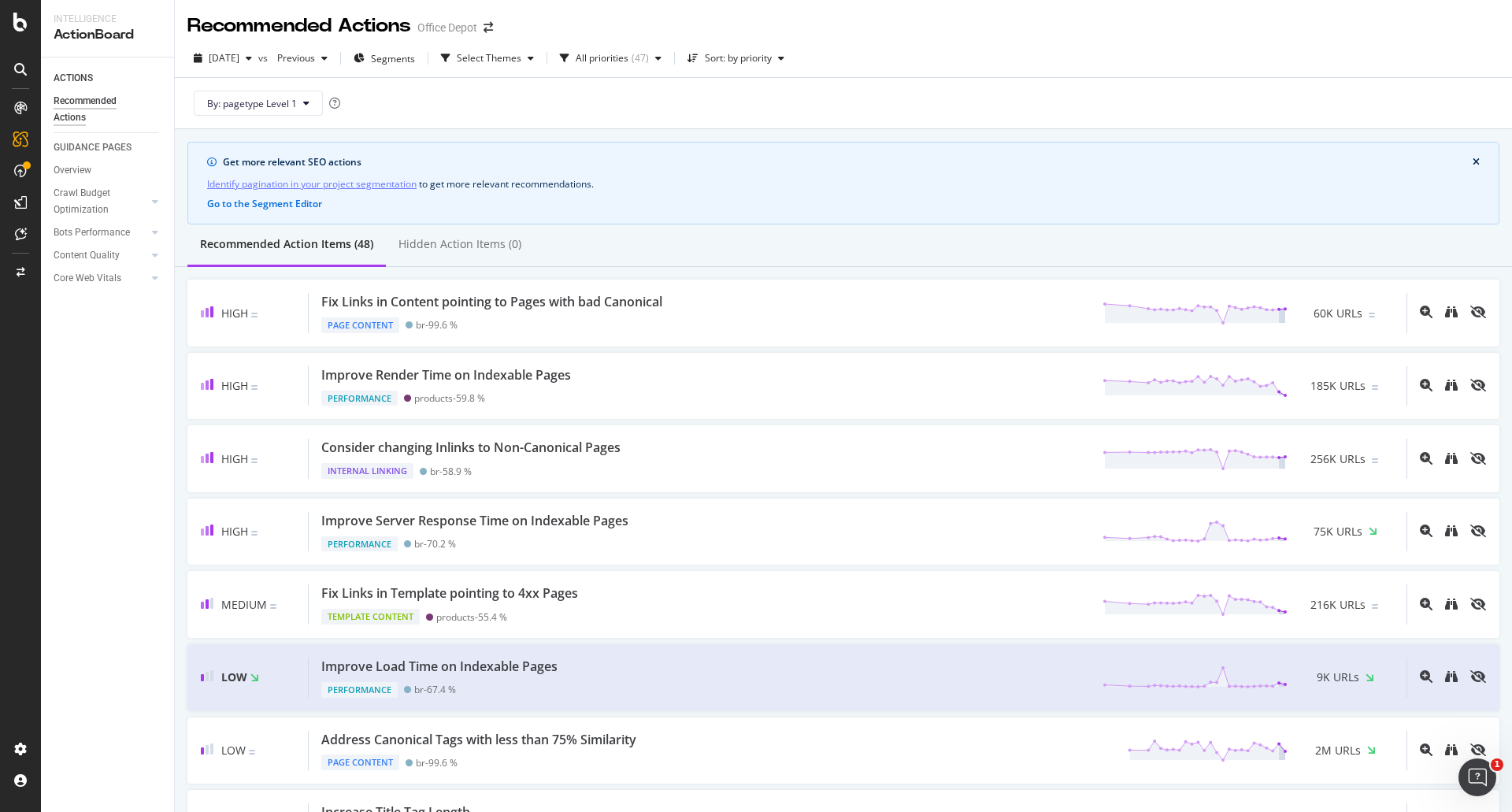
click at [1136, 68] on div "2025 Aug. 16th vs Previous Segments Select Themes All priorities ( 47 ) Sort: b…" at bounding box center [844, 61] width 1338 height 32
click at [1105, 65] on div "2025 Aug. 16th vs Previous Segments Select Themes All priorities ( 47 ) Sort: b…" at bounding box center [844, 61] width 1338 height 32
drag, startPoint x: 1124, startPoint y: 78, endPoint x: 1118, endPoint y: 100, distance: 22.8
click at [1123, 84] on div "By: pagetype Level 1" at bounding box center [844, 103] width 1312 height 51
click at [970, 79] on div "By: pagetype Level 1" at bounding box center [844, 103] width 1312 height 51
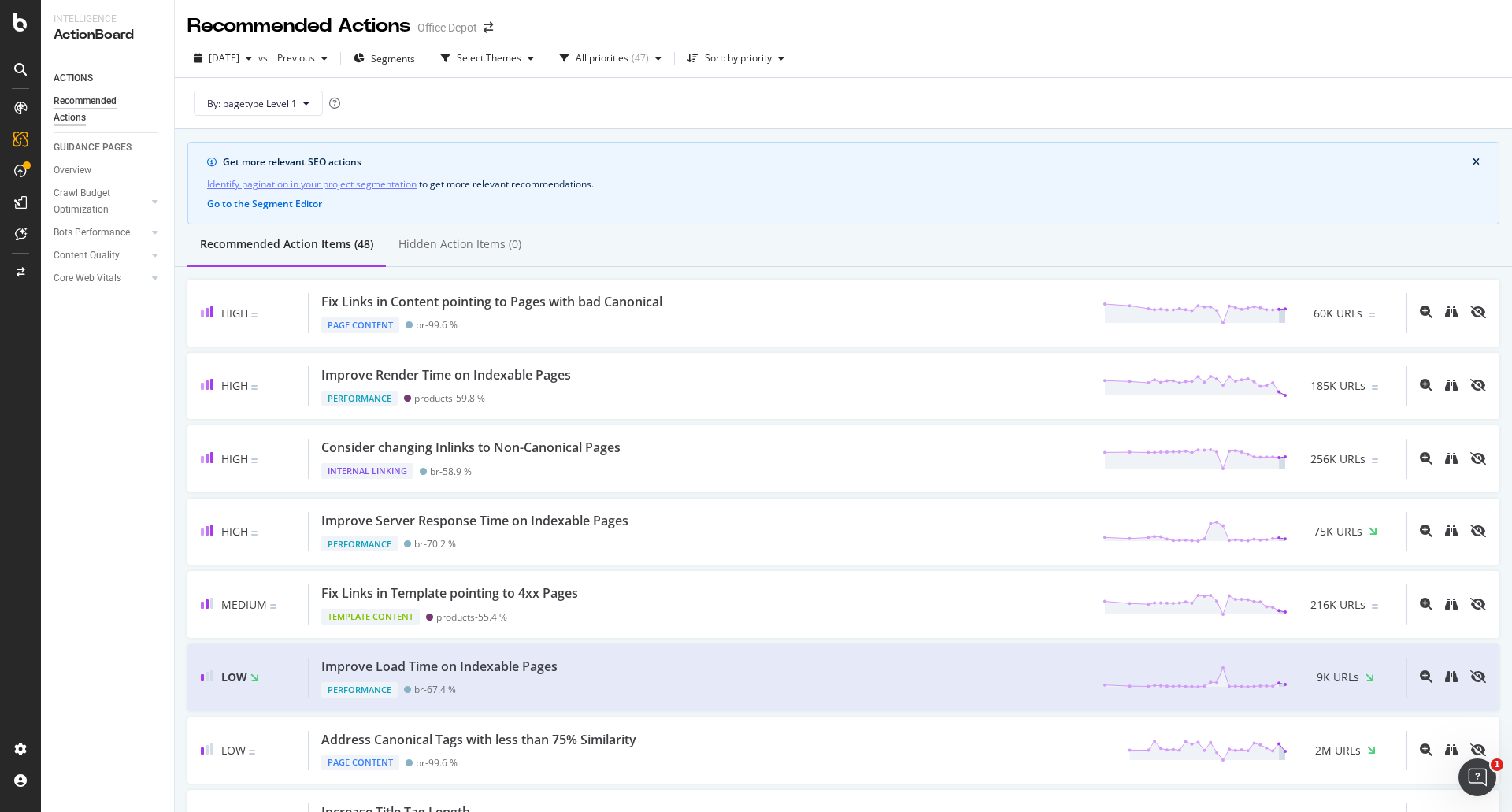
click at [1015, 34] on div "Recommended Actions Office Depot" at bounding box center [844, 20] width 1338 height 39
click at [1113, 73] on div "2025 Aug. 16th vs Previous Segments Select Themes All priorities ( 47 ) Sort: b…" at bounding box center [844, 61] width 1338 height 32
click at [1112, 73] on div "2025 Aug. 16th vs Previous Segments Select Themes All priorities ( 47 ) Sort: b…" at bounding box center [844, 61] width 1338 height 32
click at [155, 205] on icon at bounding box center [155, 202] width 7 height 10
click at [154, 202] on icon at bounding box center [155, 202] width 7 height 10
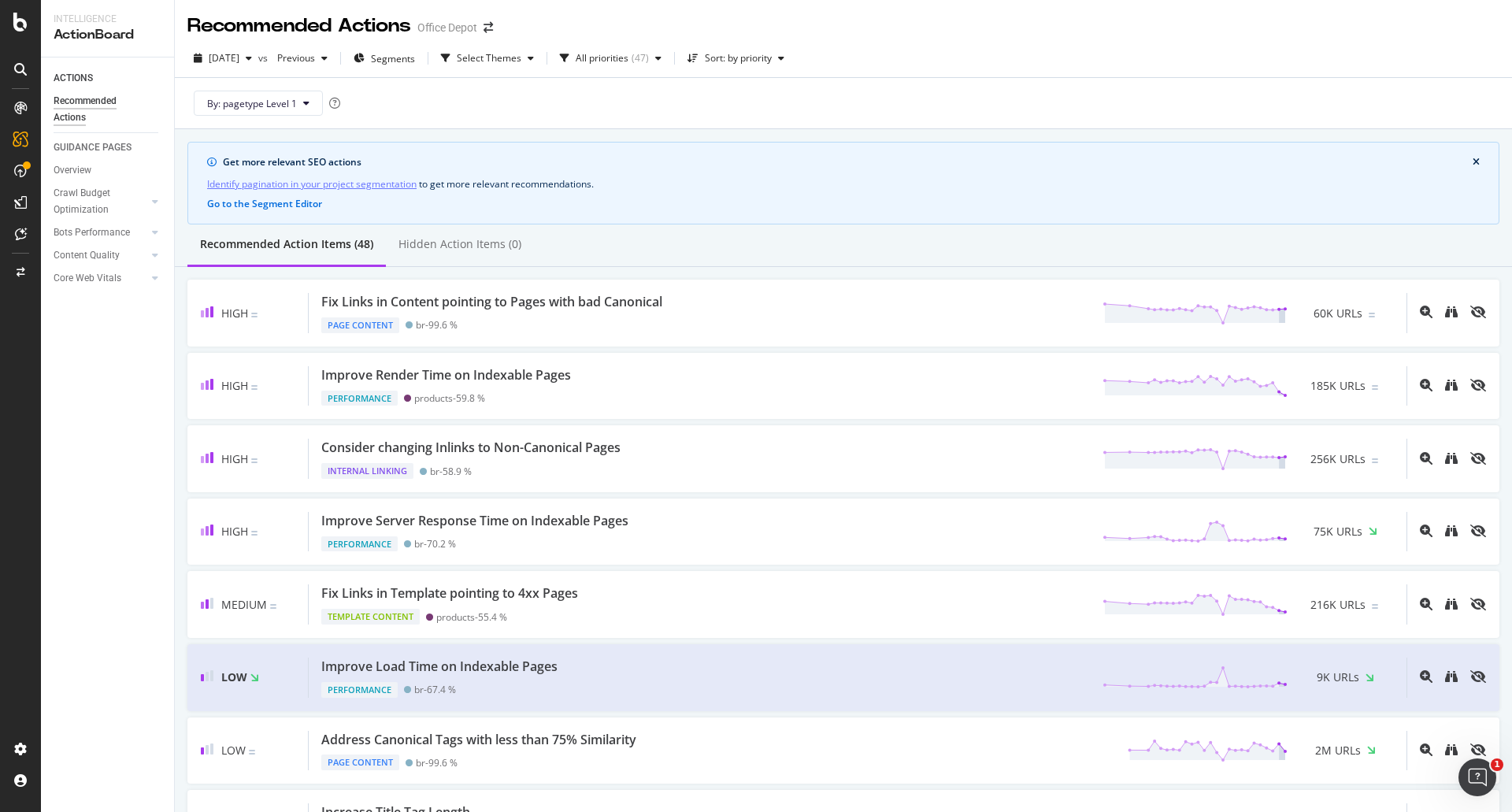
click at [918, 79] on div "By: pagetype Level 1" at bounding box center [844, 103] width 1312 height 51
click at [929, 64] on div "2025 Aug. 16th vs Previous Segments Select Themes All priorities ( 47 ) Sort: b…" at bounding box center [844, 61] width 1338 height 32
click at [785, 58] on icon "button" at bounding box center [781, 58] width 7 height 10
click at [1046, 43] on div "2025 Aug. 16th vs Previous Segments Select Themes All priorities ( 47 ) Sort: b…" at bounding box center [844, 84] width 1338 height 90
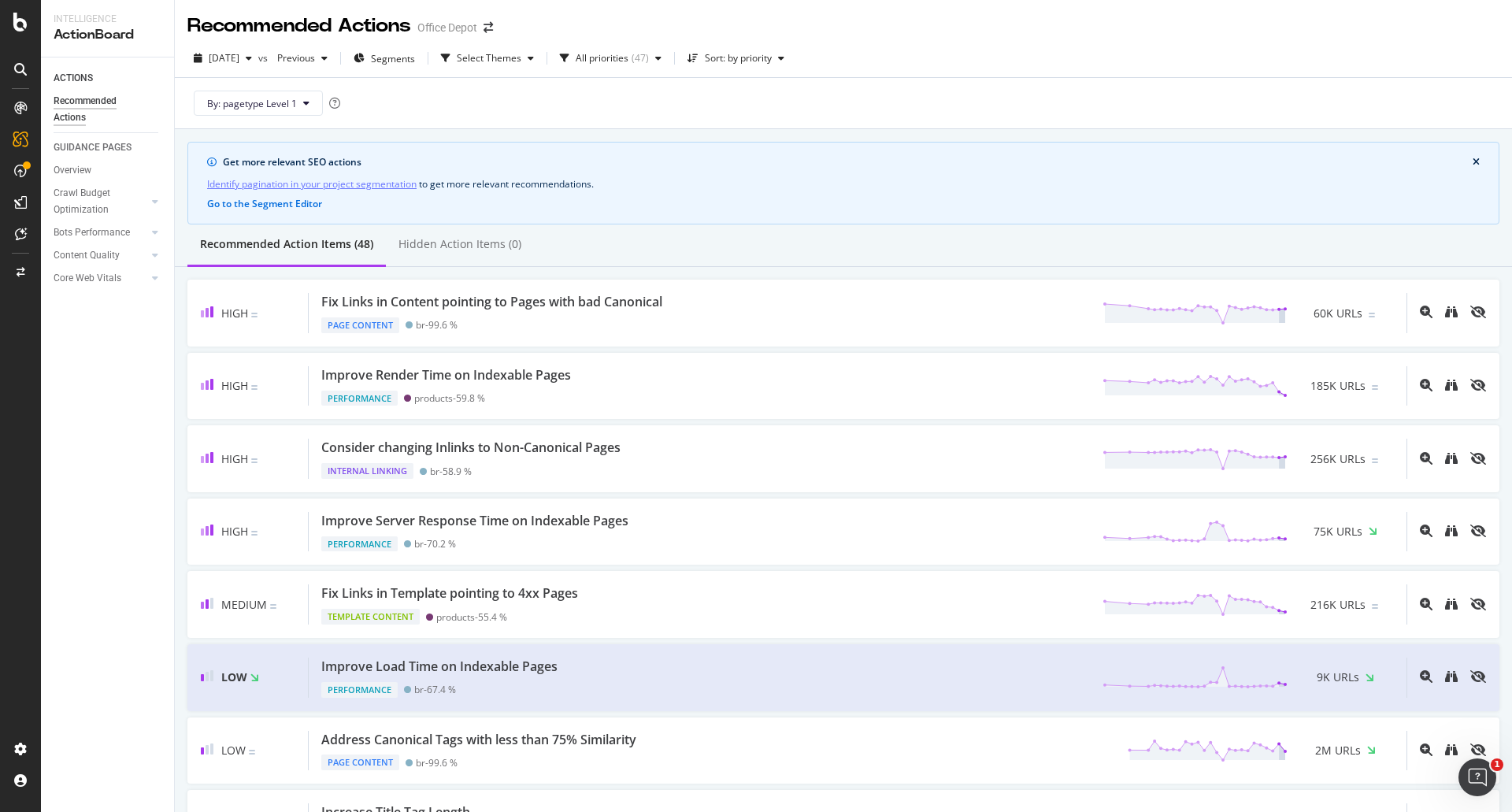
click at [947, 97] on div "By: pagetype Level 1" at bounding box center [844, 103] width 1312 height 51
click at [920, 92] on div "By: pagetype Level 1" at bounding box center [844, 103] width 1312 height 51
click at [917, 79] on div "By: pagetype Level 1" at bounding box center [844, 103] width 1312 height 51
click at [785, 60] on icon "button" at bounding box center [781, 58] width 7 height 10
click at [785, 59] on icon "button" at bounding box center [781, 58] width 7 height 10
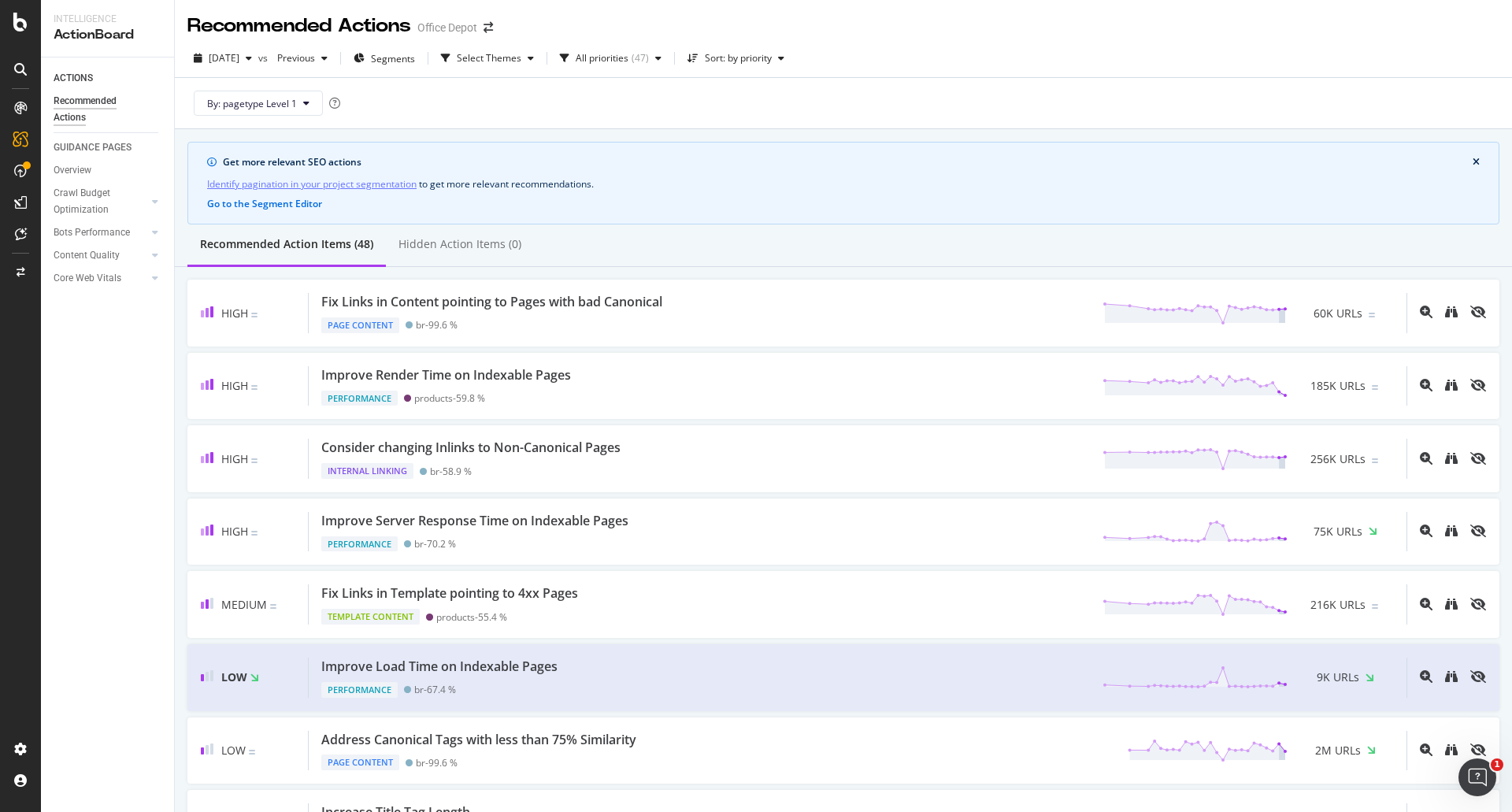
click at [911, 52] on div "2025 Aug. 16th vs Previous Segments Select Themes All priorities ( 47 ) Sort: b…" at bounding box center [844, 61] width 1338 height 32
click at [662, 59] on icon "button" at bounding box center [659, 58] width 7 height 10
click at [862, 65] on div "2025 Aug. 16th vs Previous Segments Select Themes All priorities ( 47 ) Sort: b…" at bounding box center [844, 61] width 1338 height 32
click at [791, 58] on div "button" at bounding box center [781, 58] width 19 height 10
click at [923, 46] on div "2025 Aug. 16th vs Previous Segments Select Themes All priorities ( 47 ) Sort: b…" at bounding box center [844, 61] width 1338 height 32
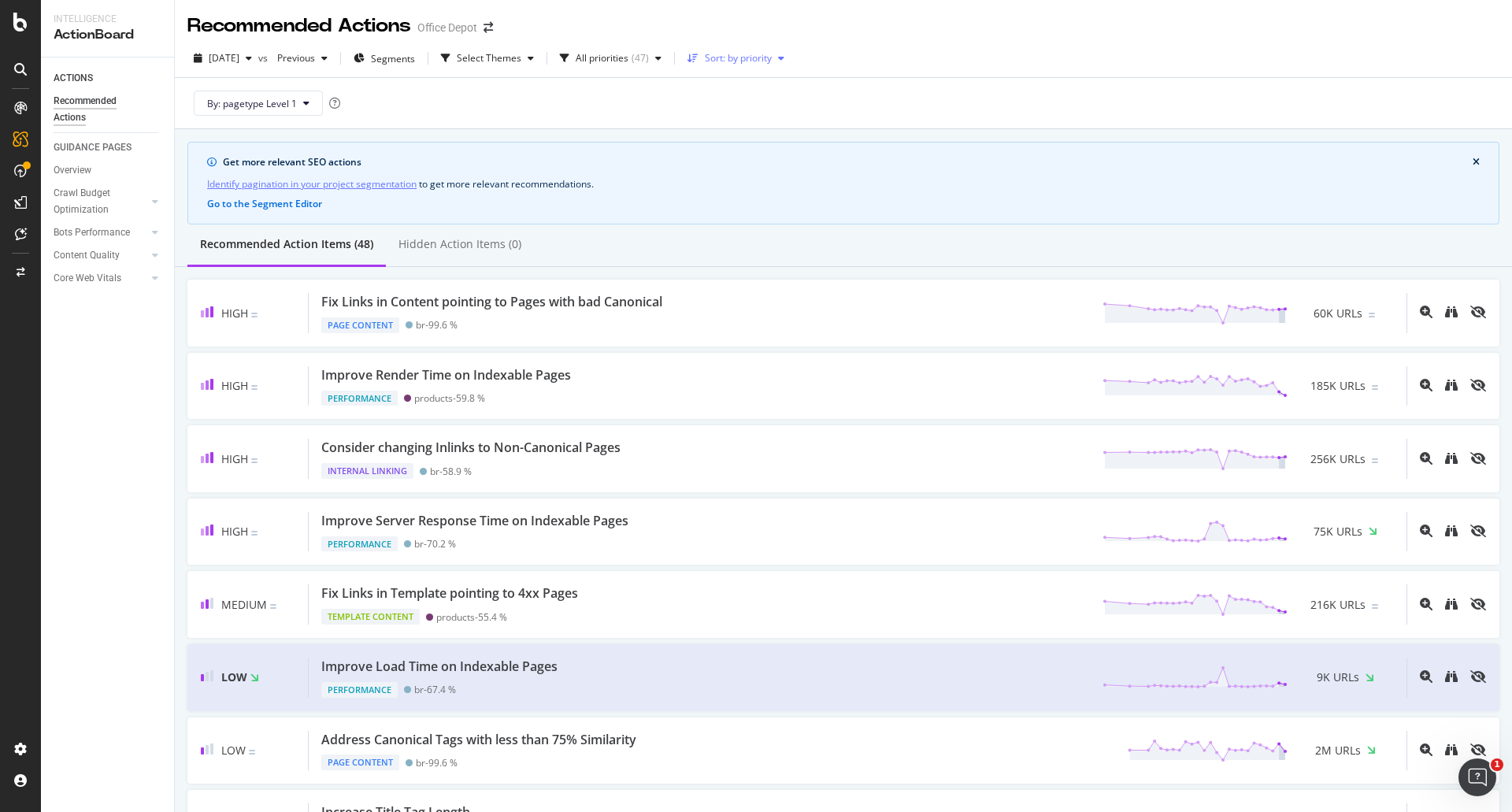
click at [785, 58] on icon "button" at bounding box center [781, 58] width 7 height 10
click at [856, 54] on div "2025 Aug. 16th vs Previous Segments Select Themes All priorities ( 47 ) Sort: b…" at bounding box center [844, 61] width 1338 height 32
click at [857, 64] on div "2025 Aug. 16th vs Previous Segments Select Themes All priorities ( 47 ) Sort: b…" at bounding box center [844, 61] width 1338 height 32
click at [785, 60] on icon "button" at bounding box center [781, 58] width 7 height 10
click at [911, 52] on div "2025 Aug. 16th vs Previous Segments Select Themes All priorities ( 47 ) Sort: b…" at bounding box center [844, 61] width 1338 height 32
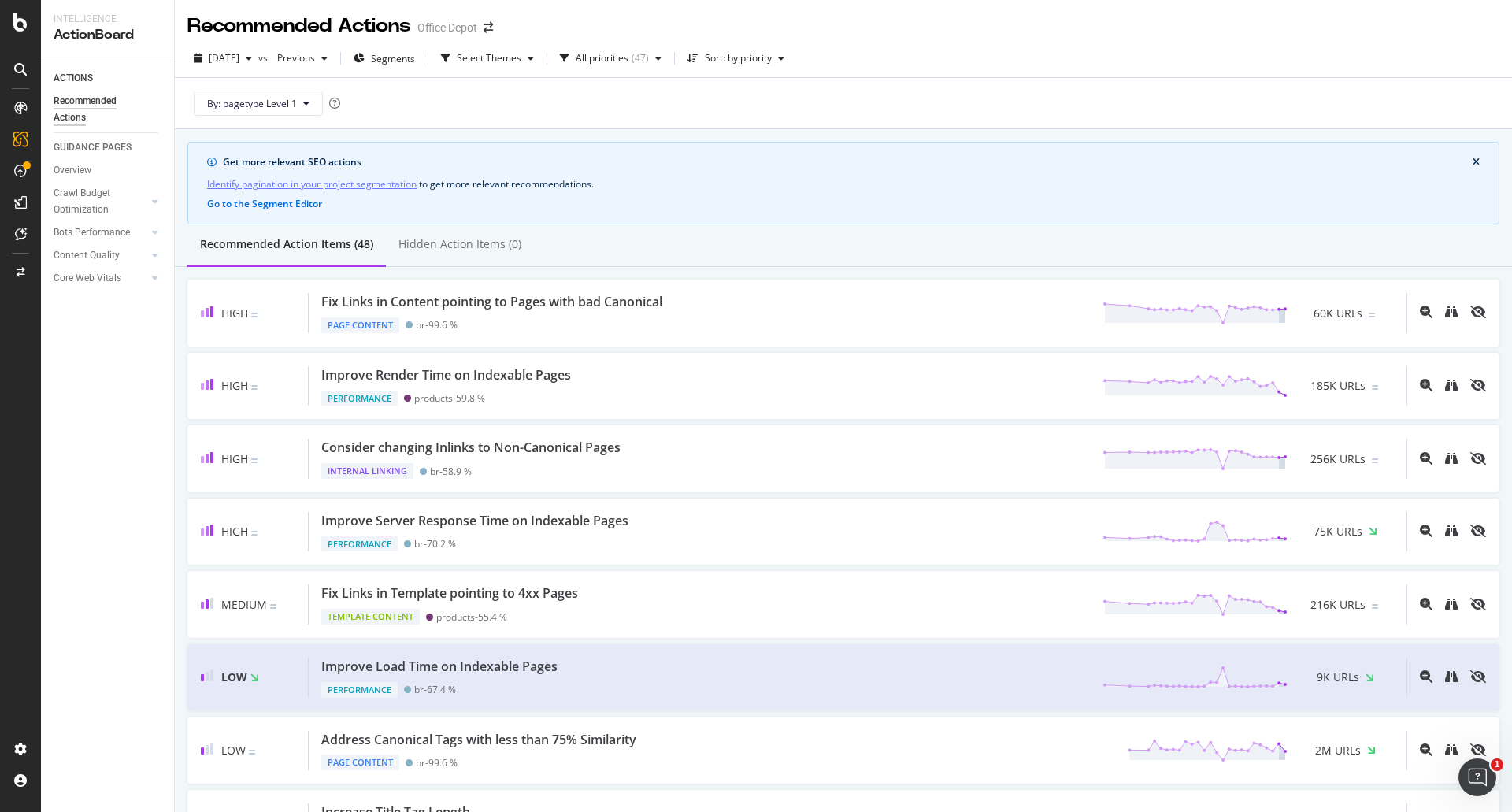
click at [916, 43] on div "2025 Aug. 16th vs Previous Segments Select Themes All priorities ( 47 ) Sort: b…" at bounding box center [844, 84] width 1338 height 90
click at [934, 55] on div "2025 Aug. 16th vs Previous Segments Select Themes All priorities ( 47 ) Sort: b…" at bounding box center [844, 61] width 1338 height 32
click at [240, 53] on span "2025 Aug. 16th" at bounding box center [224, 58] width 31 height 13
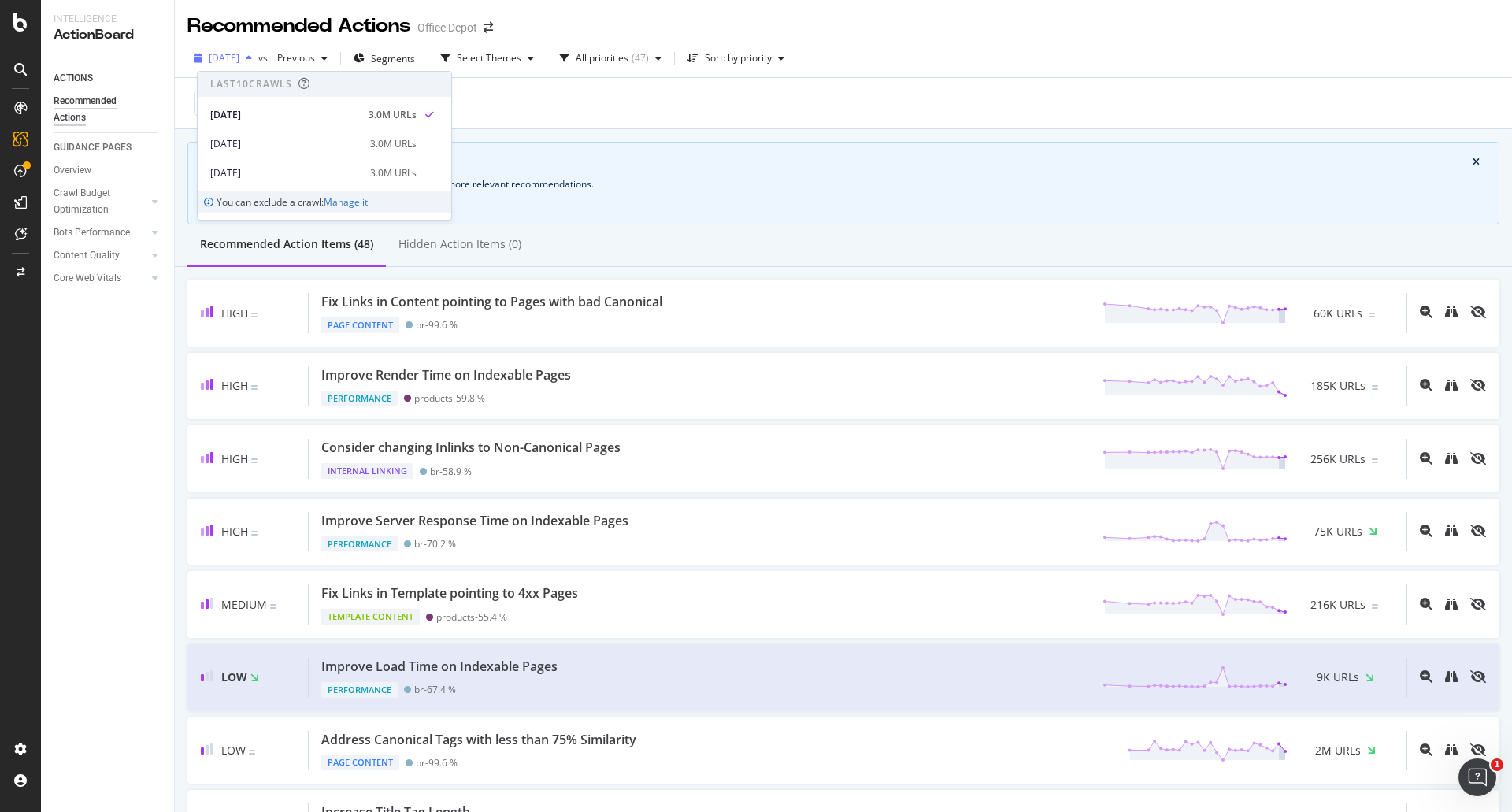
click at [240, 54] on span "2025 Aug. 16th" at bounding box center [224, 58] width 31 height 13
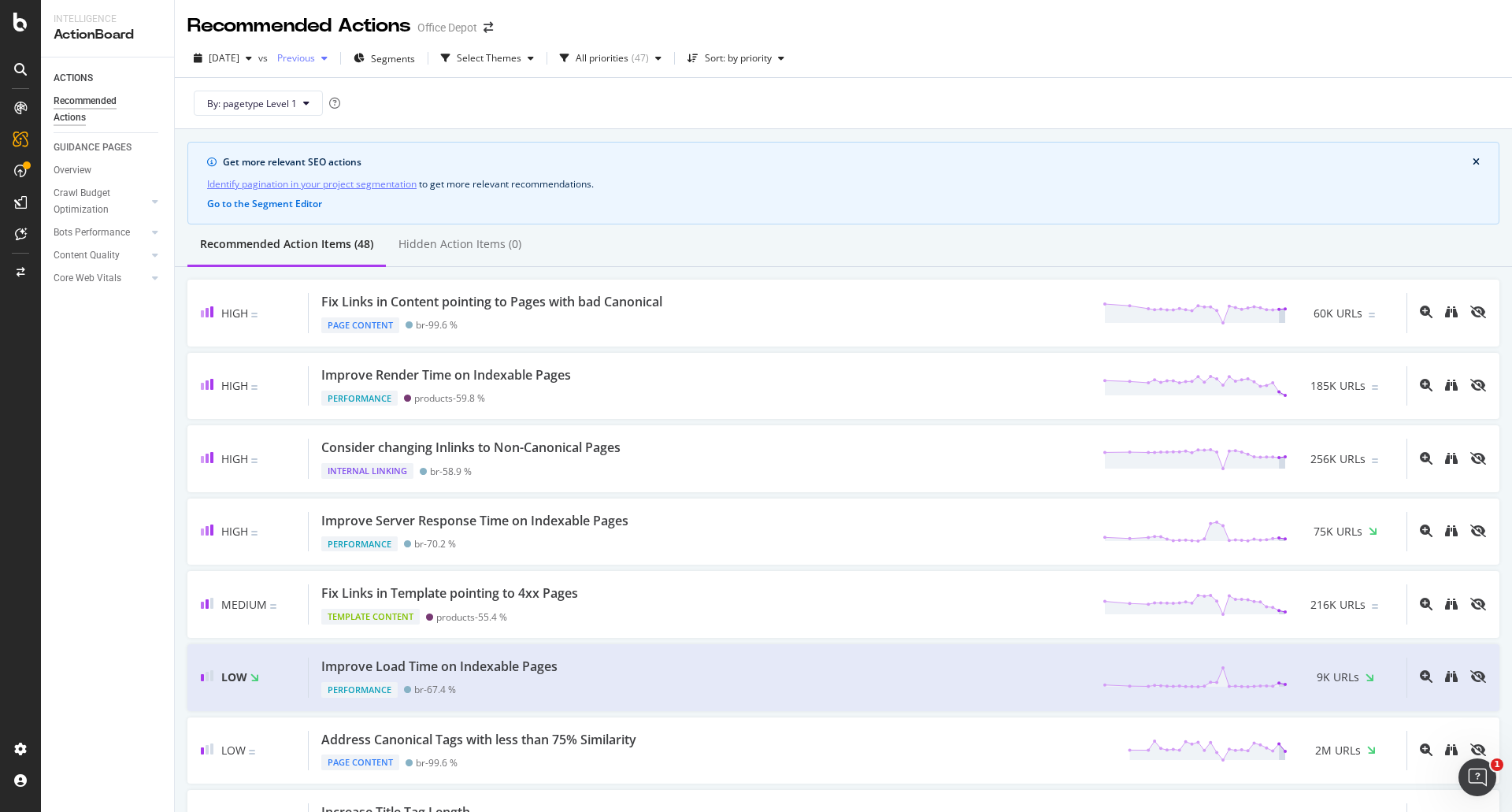
click at [315, 52] on span "Previous" at bounding box center [293, 58] width 44 height 13
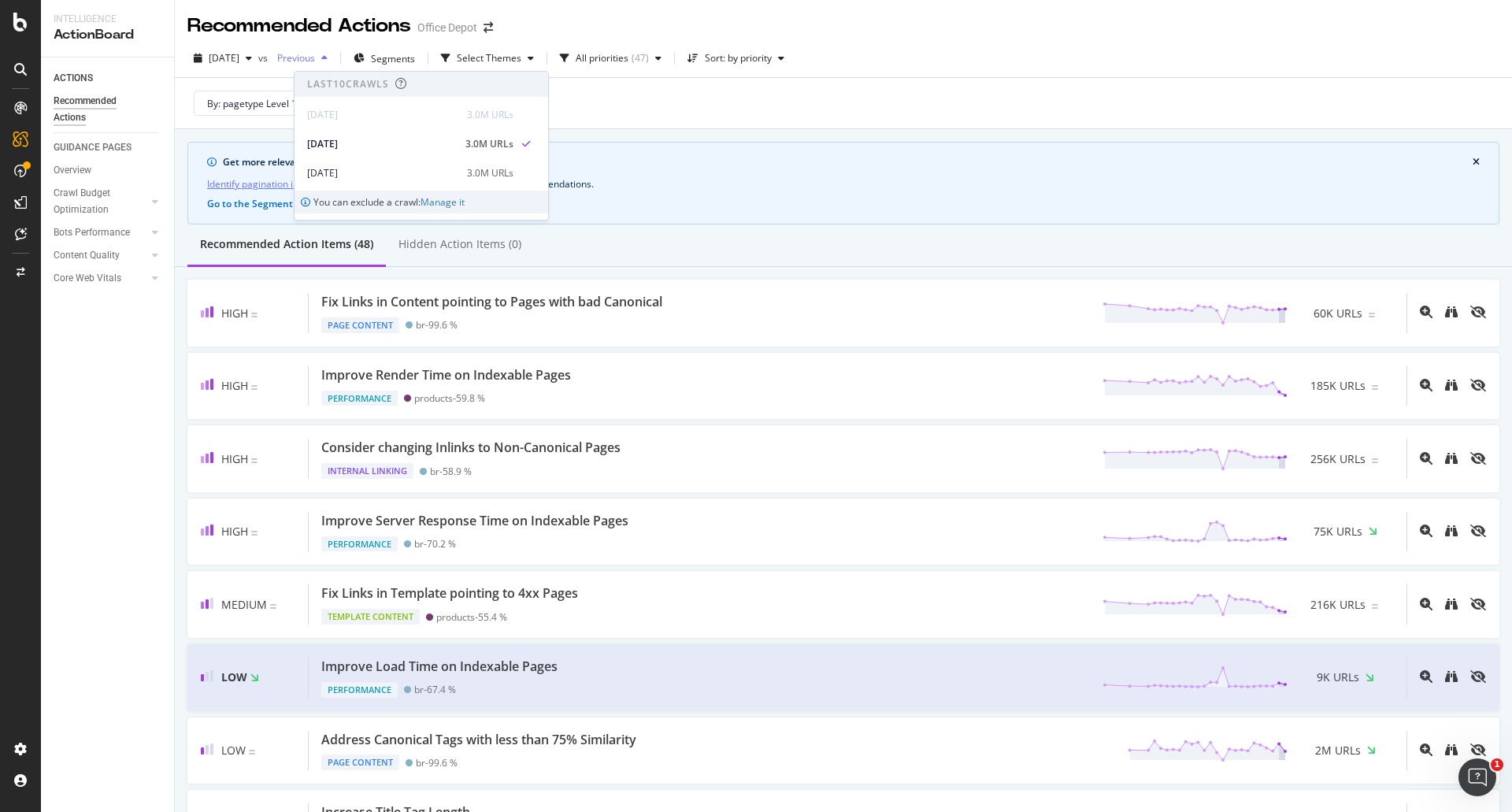
click at [315, 52] on span "Previous" at bounding box center [293, 58] width 44 height 13
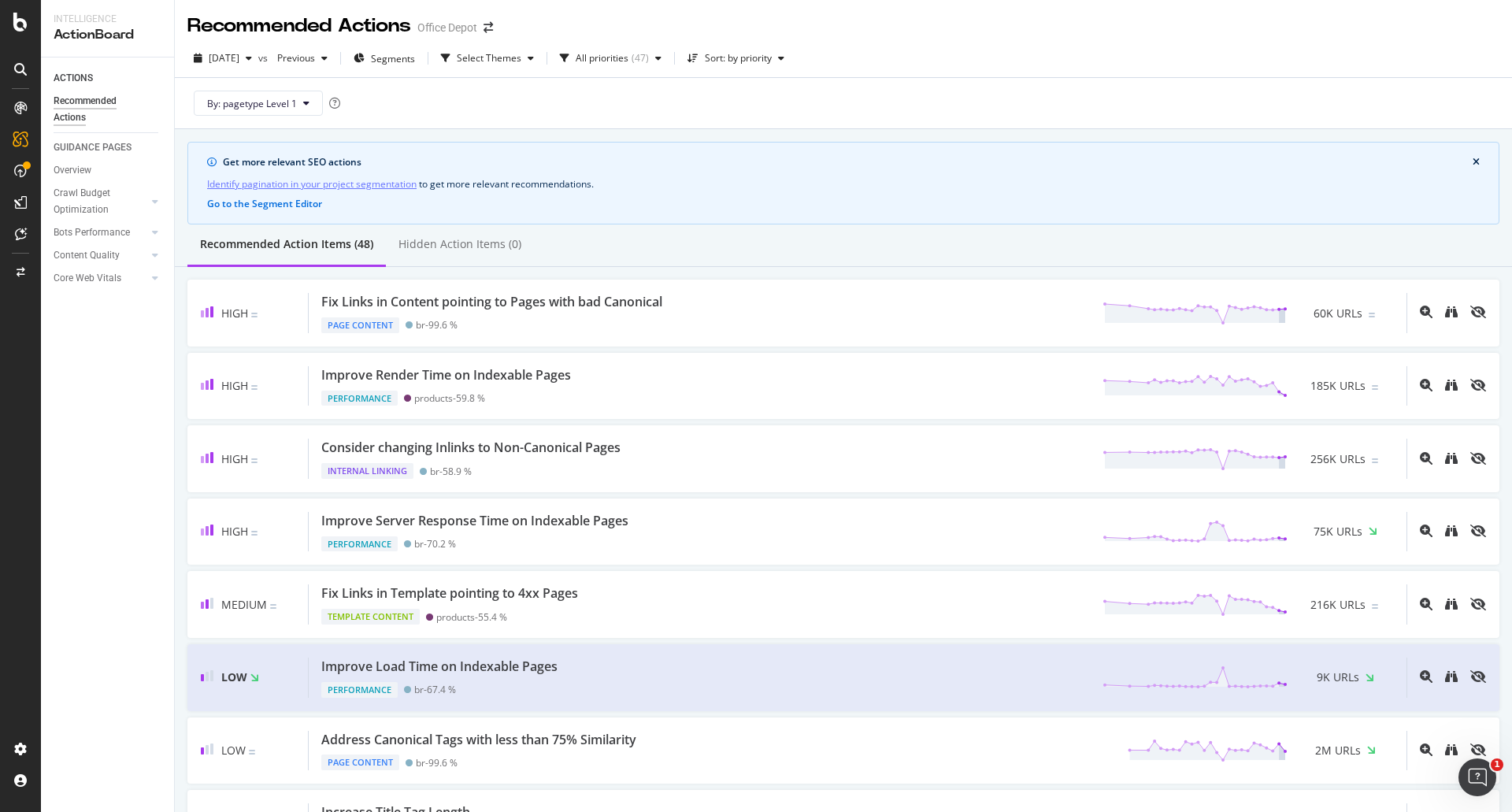
click at [875, 52] on div "2025 Aug. 16th vs Previous Segments Select Themes All priorities ( 47 ) Sort: b…" at bounding box center [844, 61] width 1338 height 32
click at [772, 55] on div "Sort: by priority" at bounding box center [739, 58] width 67 height 10
click at [846, 58] on div "2025 Aug. 16th vs Previous Segments Select Themes All priorities ( 47 ) Sort: b…" at bounding box center [844, 61] width 1338 height 32
drag, startPoint x: 1007, startPoint y: 67, endPoint x: 1000, endPoint y: 70, distance: 7.6
click at [1000, 72] on div "2025 Aug. 16th vs Previous Segments Select Themes All priorities ( 47 ) Sort: b…" at bounding box center [844, 61] width 1338 height 32
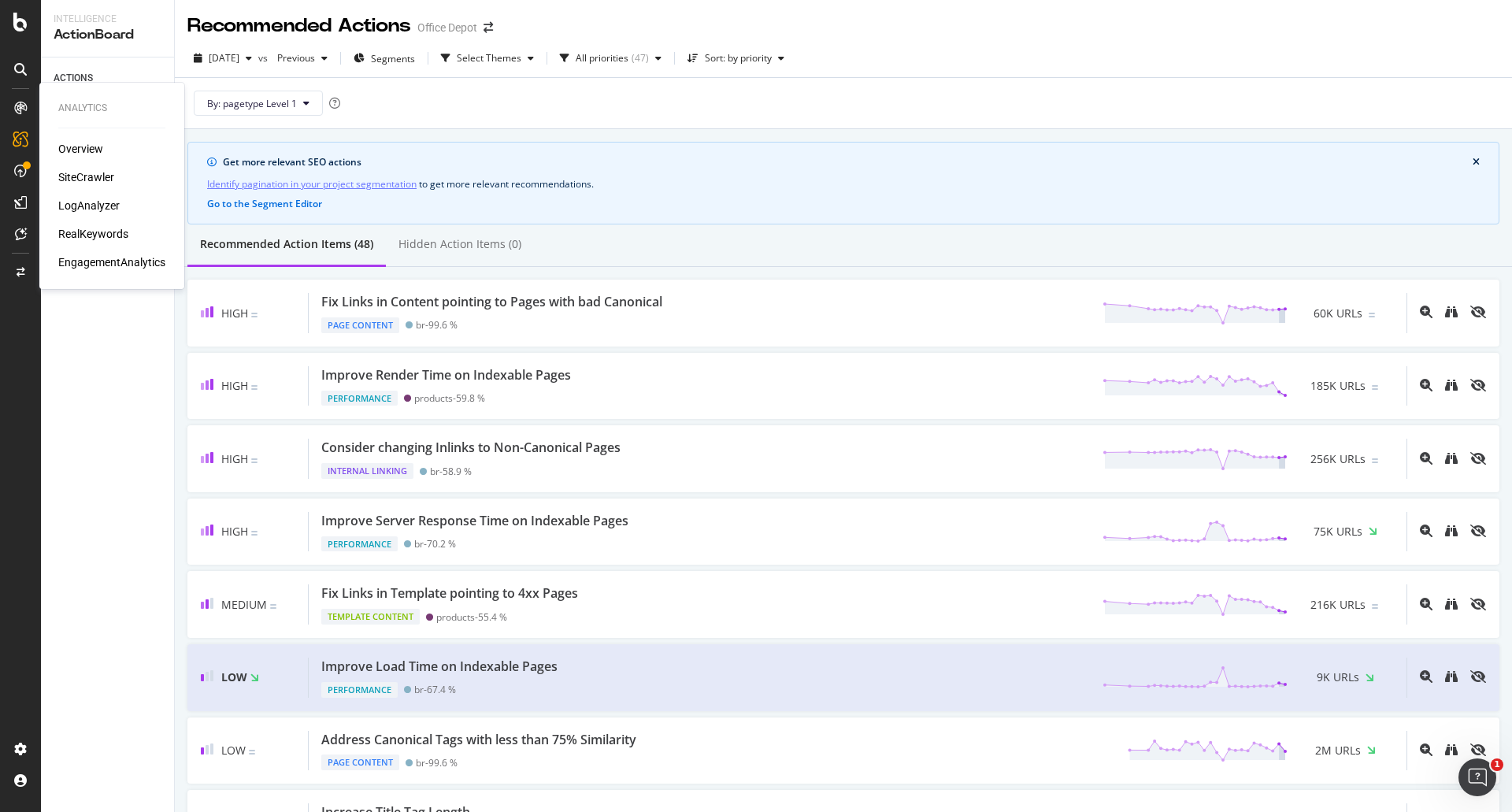
drag, startPoint x: 94, startPoint y: 209, endPoint x: 106, endPoint y: 213, distance: 12.6
click at [94, 209] on div "LogAnalyzer" at bounding box center [88, 205] width 61 height 16
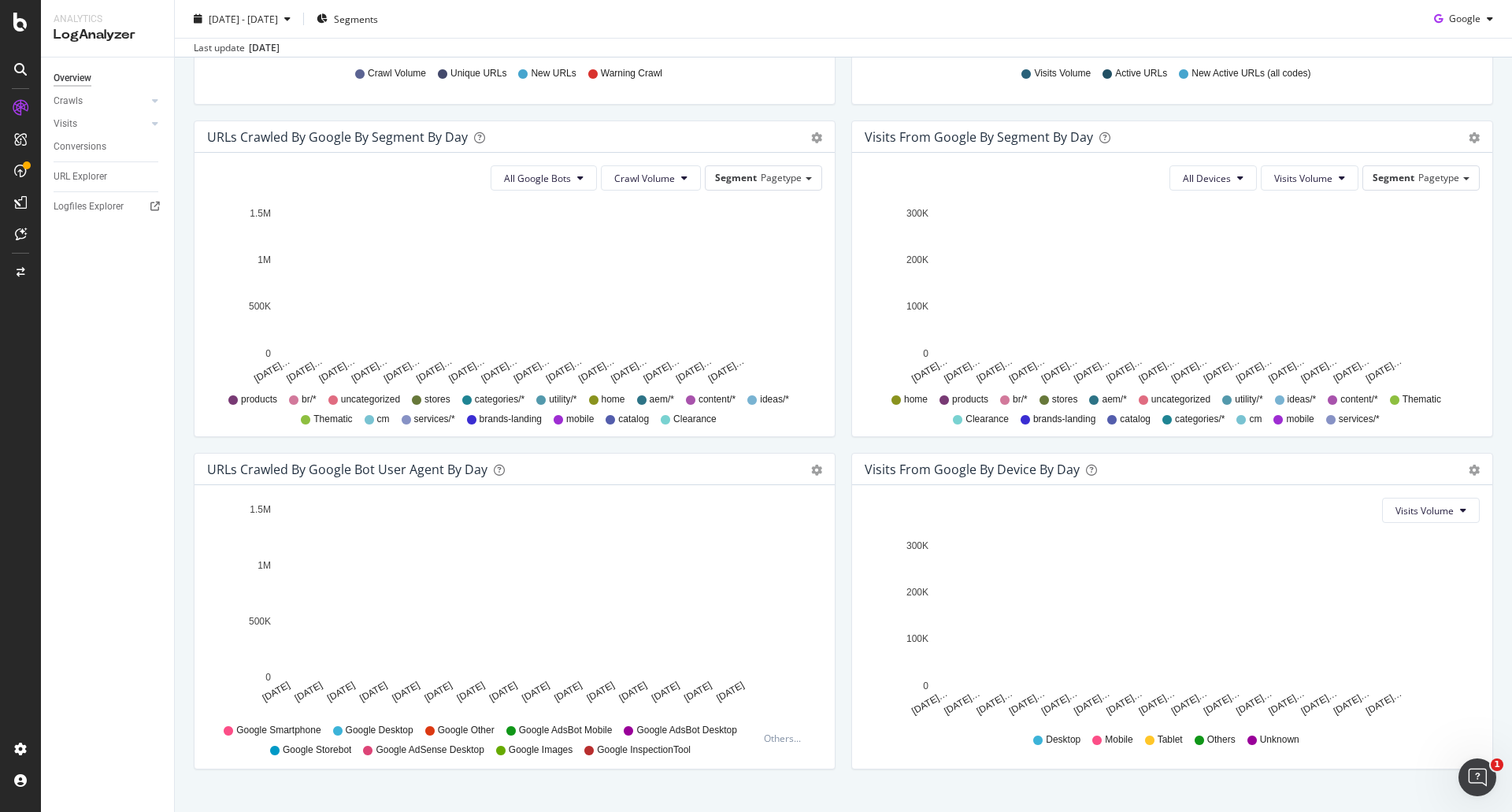
scroll to position [500, 0]
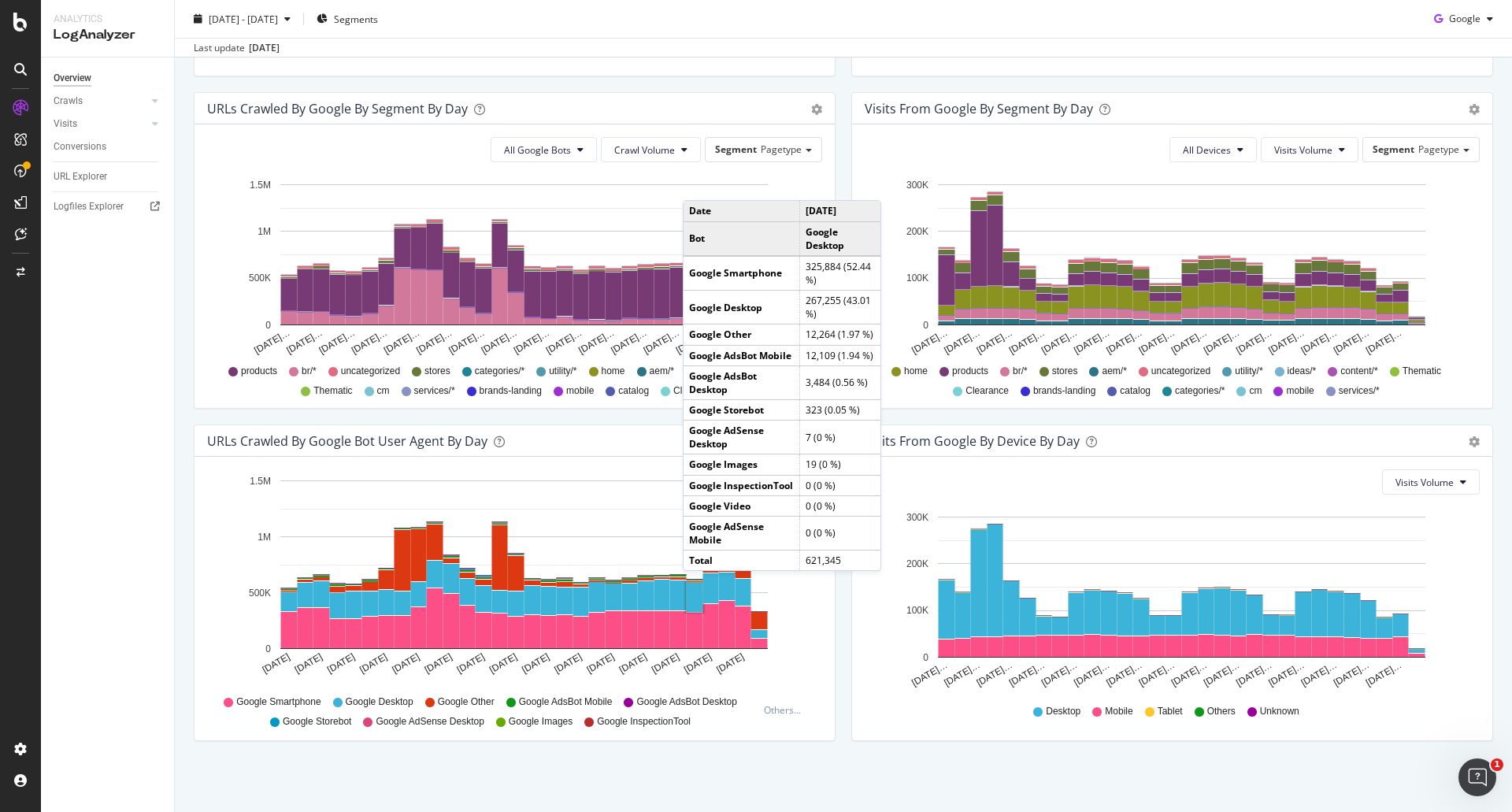
click at [686, 6] on div "2025 Jul. 27th - Aug. 25th Segments Google Last update Aug. 26, 2025" at bounding box center [844, 29] width 1338 height 57
click at [583, 12] on div "2025 Jul. 27th - Aug. 25th Segments Google" at bounding box center [844, 22] width 1338 height 32
click at [83, 297] on div "Overview Crawls Daily Distribution Segments Distribution HTTP Codes Resources V…" at bounding box center [107, 434] width 133 height 754
click at [873, 40] on div "Last update Aug. 26, 2025" at bounding box center [844, 47] width 1338 height 19
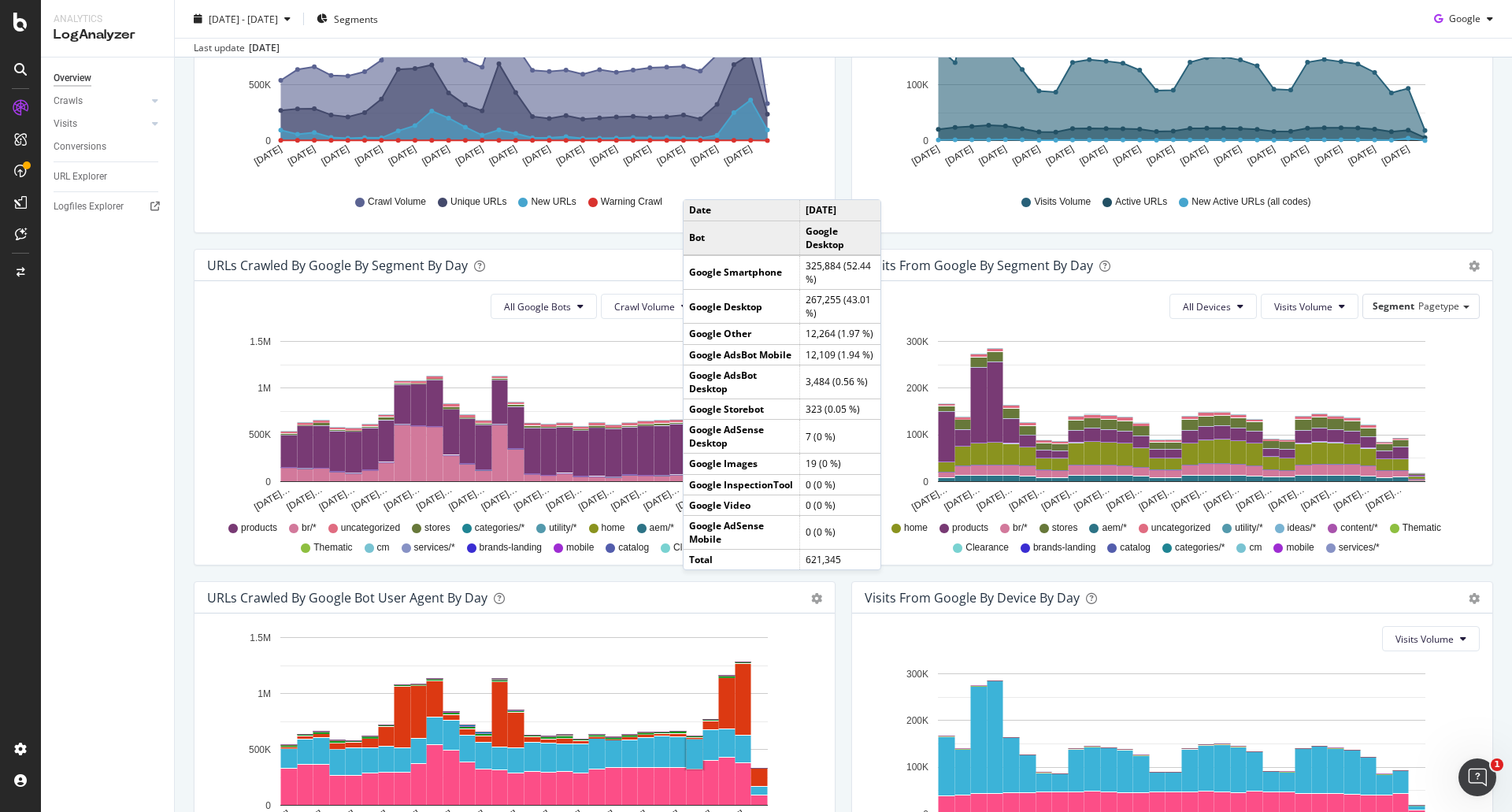
scroll to position [343, 0]
click at [80, 203] on div "LogAnalyzer" at bounding box center [88, 205] width 61 height 16
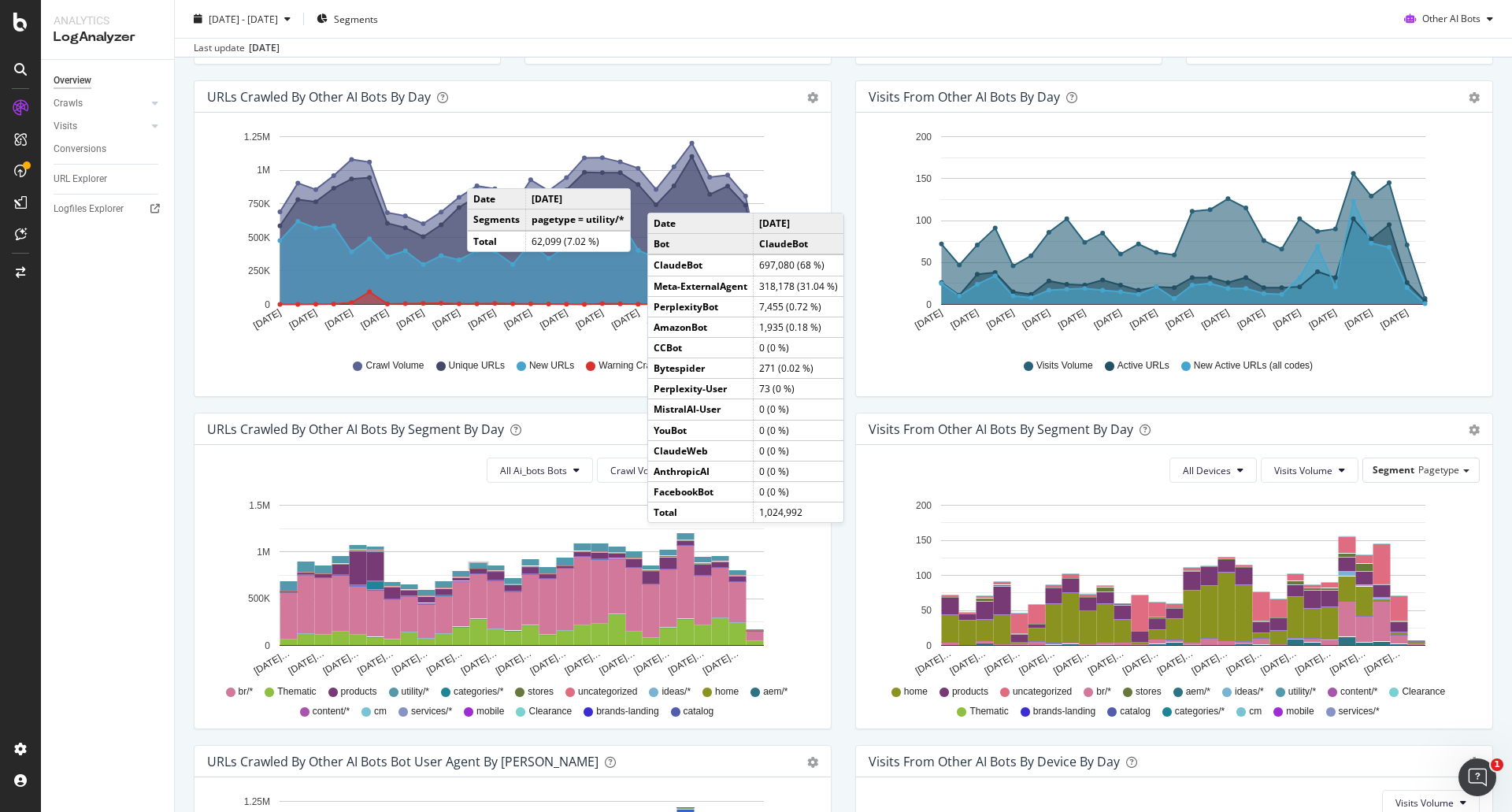
scroll to position [107, 0]
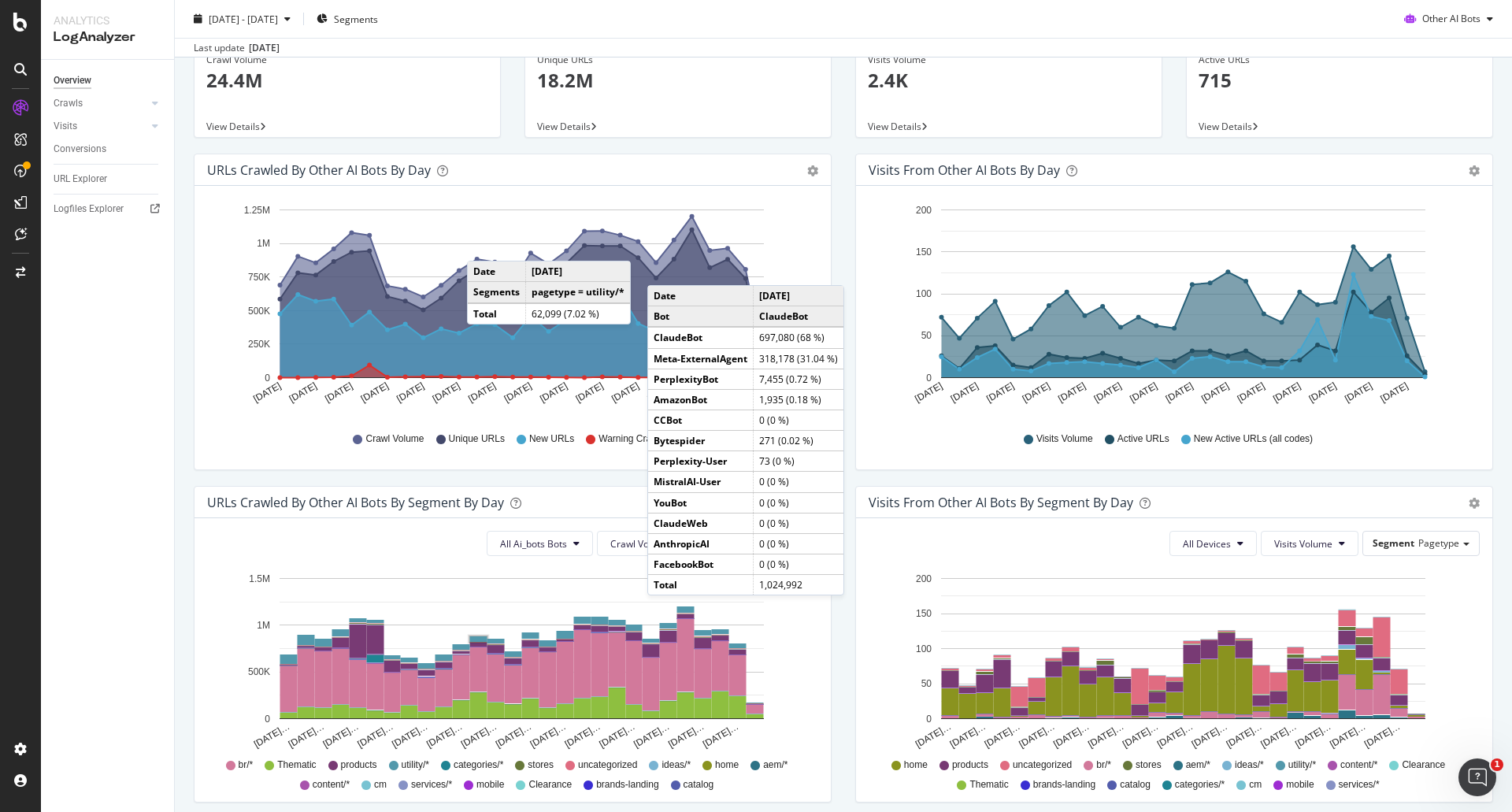
click at [830, 171] on div "URLs Crawled by Other AI Bots by day Area Table Hold CTRL while clicking to fil…" at bounding box center [512, 320] width 662 height 332
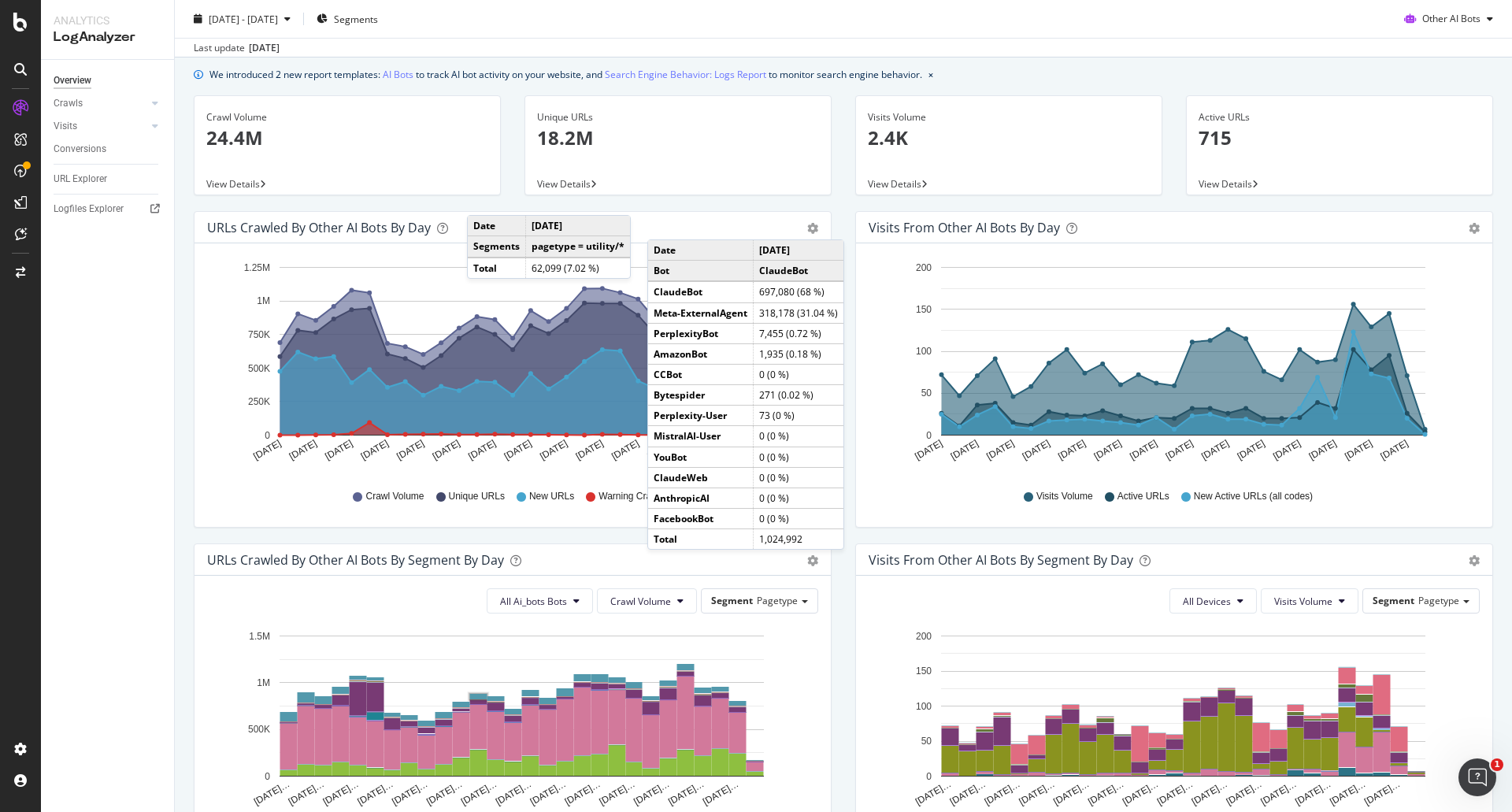
scroll to position [0, 0]
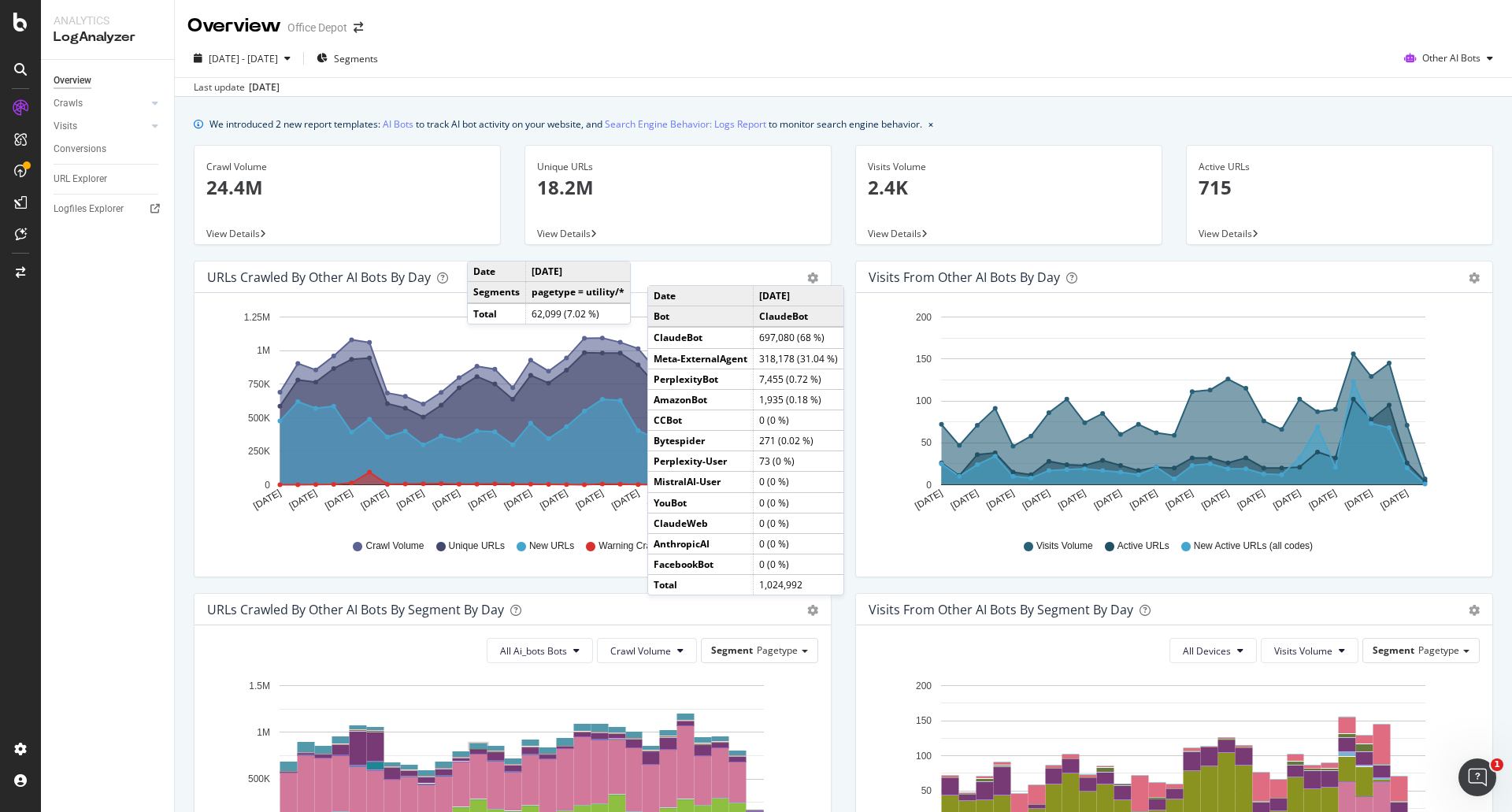
click at [1346, 57] on div "[DATE] - [DATE] Segments Other AI Bots" at bounding box center [844, 61] width 1338 height 32
click at [1021, 74] on div "[DATE] - [DATE] Segments Other AI Bots" at bounding box center [844, 61] width 1338 height 32
click at [789, 58] on div "[DATE] - [DATE] Segments Other AI Bots" at bounding box center [844, 61] width 1338 height 32
